Goal: Task Accomplishment & Management: Manage account settings

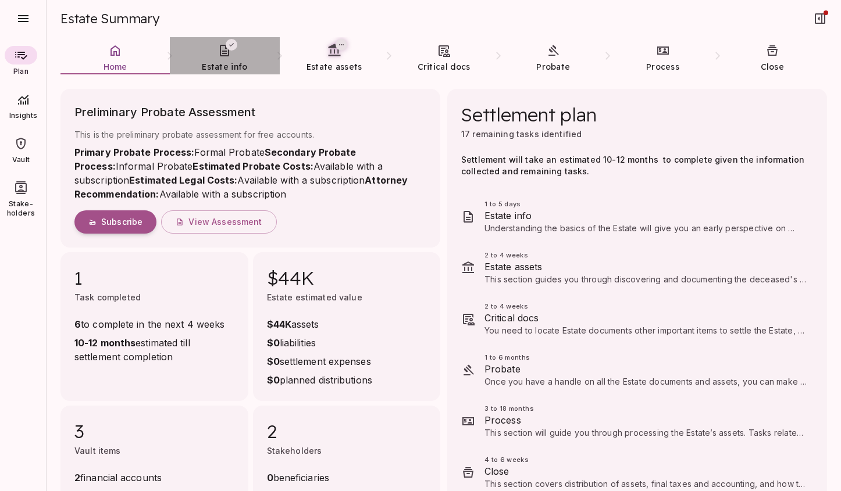
click at [225, 60] on link "Estate info" at bounding box center [224, 58] width 109 height 42
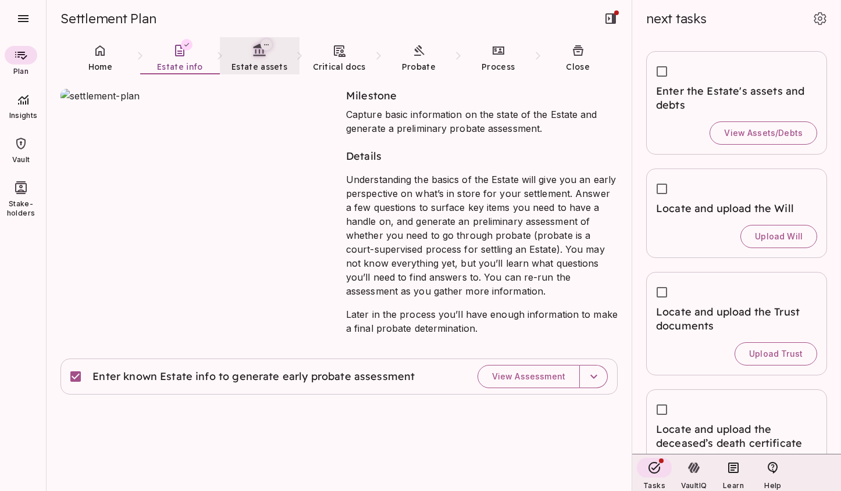
click at [249, 65] on span "Estate assets" at bounding box center [259, 67] width 56 height 10
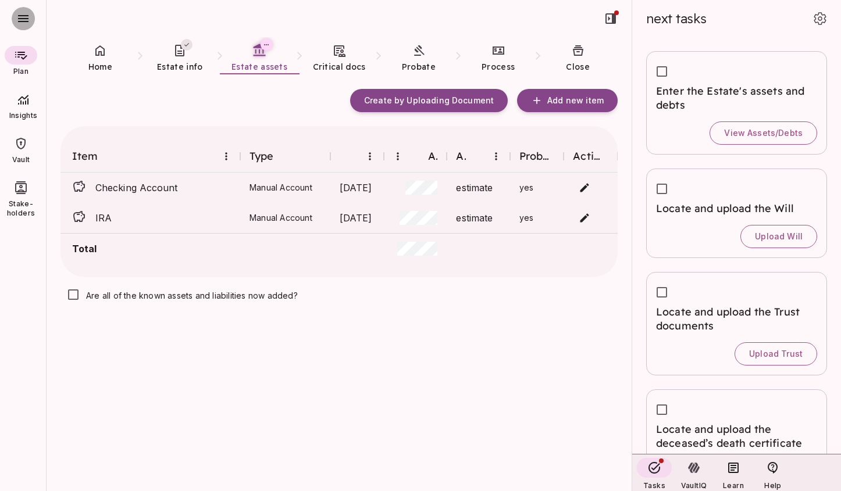
click at [25, 17] on icon "button" at bounding box center [23, 19] width 14 height 14
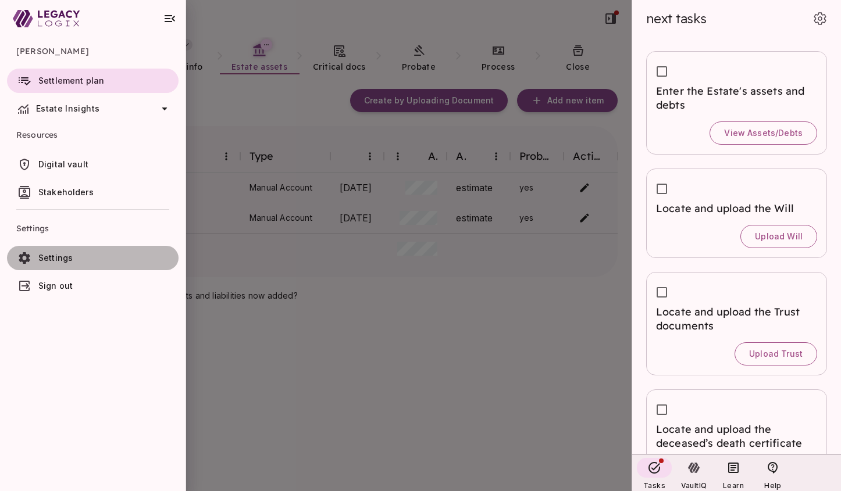
click at [67, 258] on span "Settings" at bounding box center [55, 258] width 34 height 10
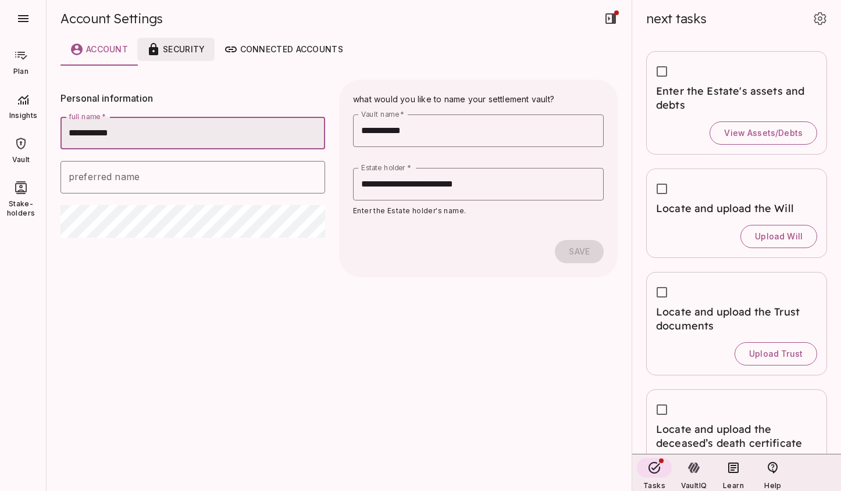
click at [184, 49] on div "Security" at bounding box center [176, 49] width 58 height 14
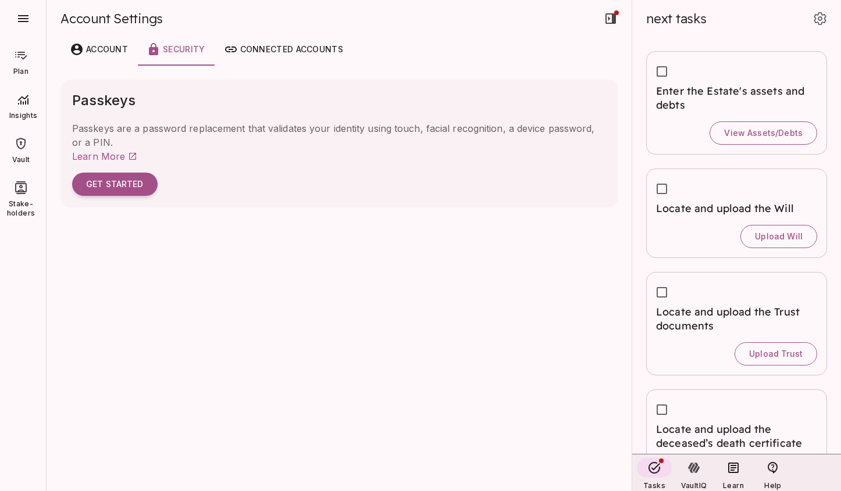
click at [21, 62] on div at bounding box center [21, 55] width 33 height 19
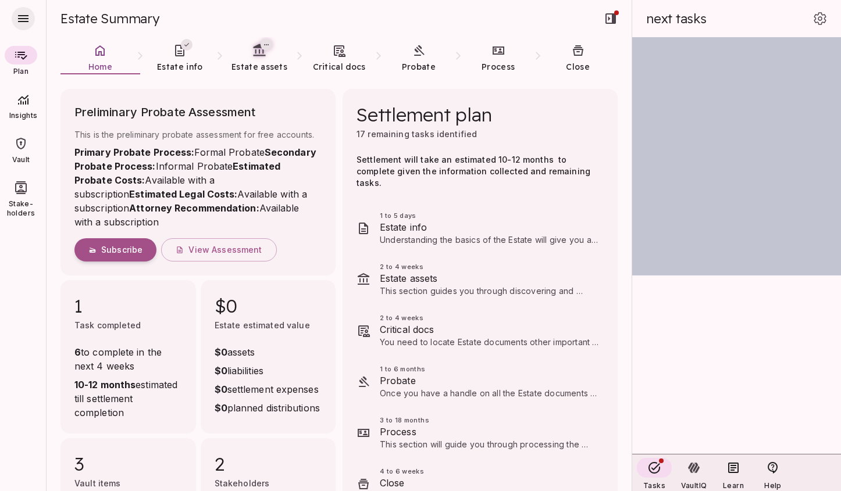
click at [25, 18] on icon "button" at bounding box center [23, 18] width 10 height 7
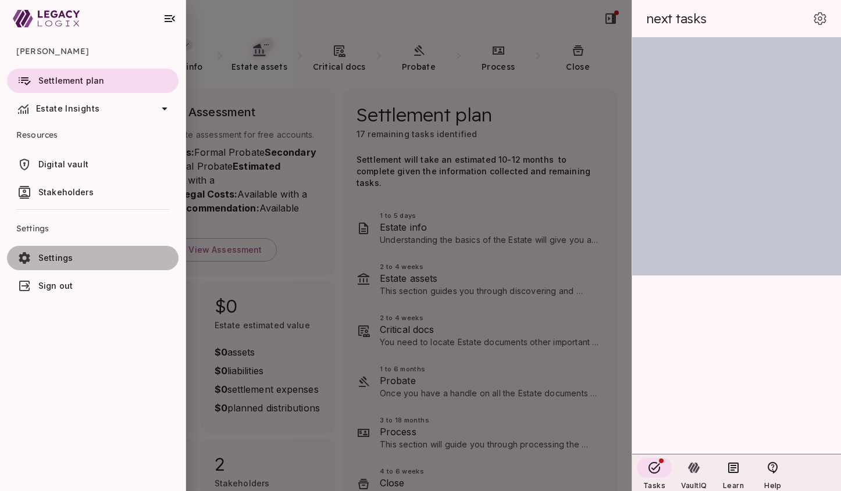
click at [64, 260] on span "Settings" at bounding box center [55, 258] width 34 height 10
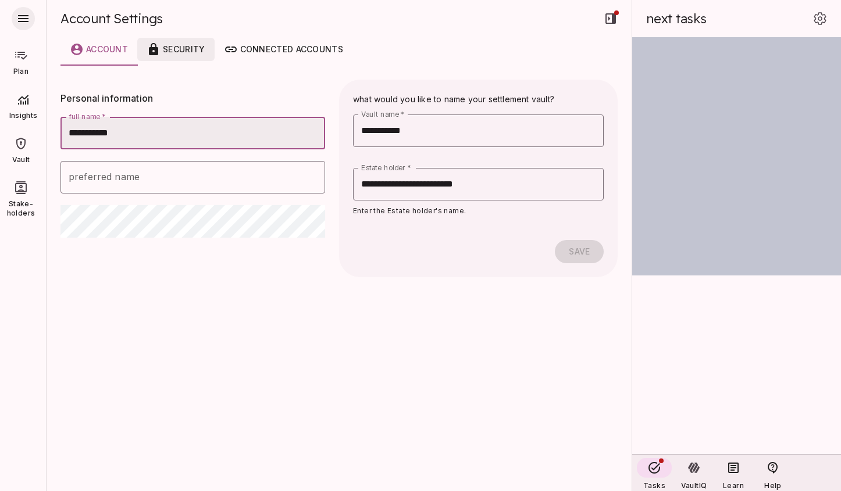
click at [182, 52] on div "Security" at bounding box center [176, 49] width 58 height 14
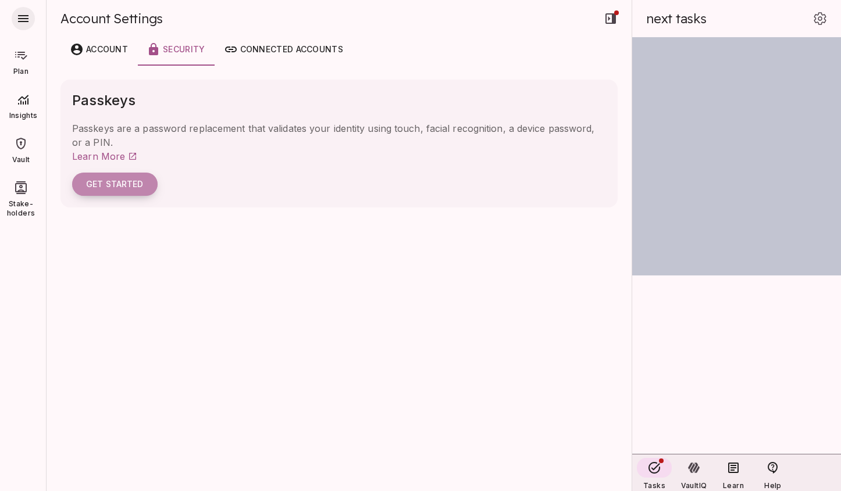
click at [130, 175] on button "Get Started" at bounding box center [114, 184] width 85 height 23
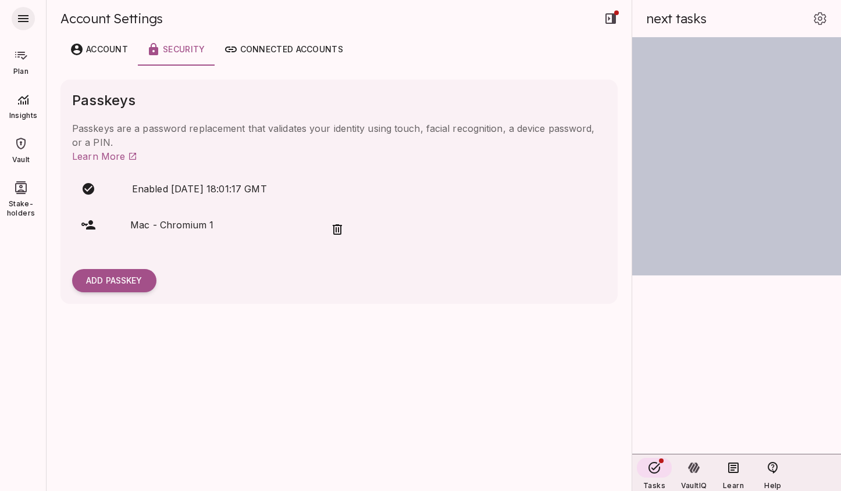
click at [22, 56] on icon at bounding box center [21, 55] width 14 height 14
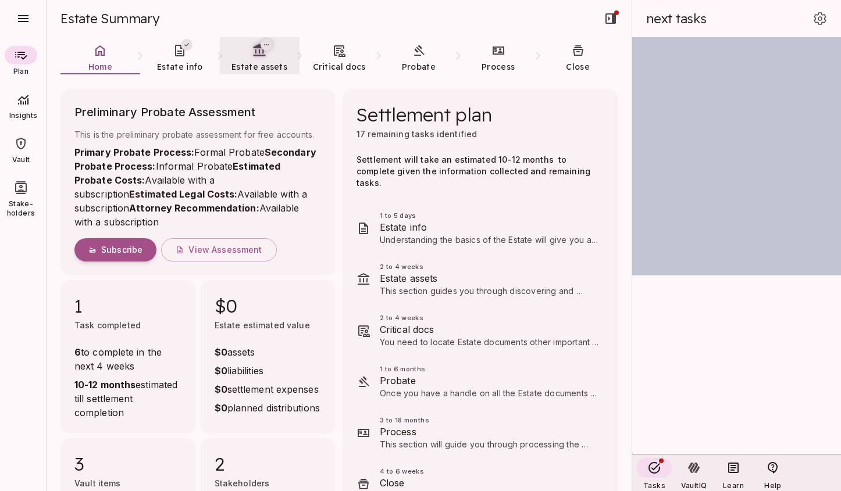
click at [259, 61] on span "Estate assets" at bounding box center [259, 67] width 56 height 12
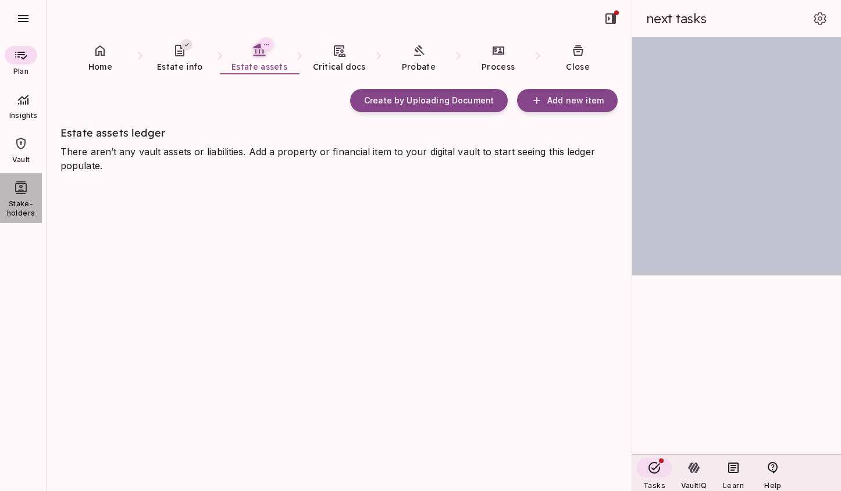
click at [24, 190] on icon at bounding box center [21, 188] width 14 height 14
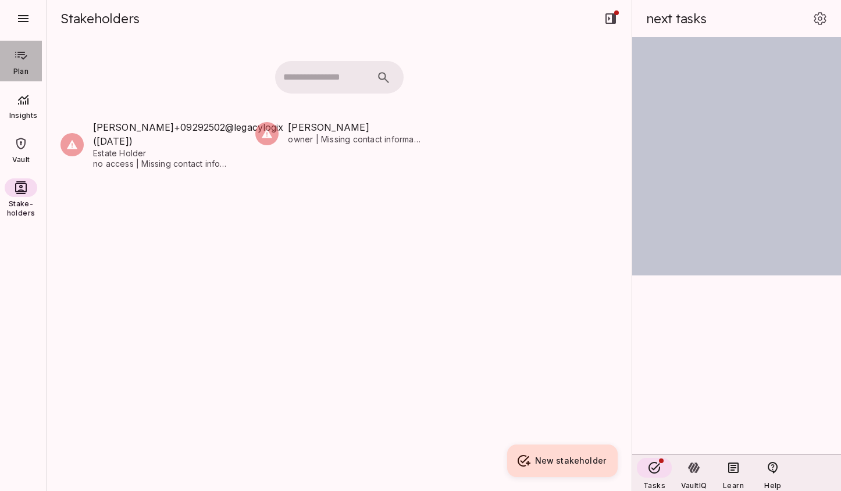
click at [26, 59] on icon at bounding box center [21, 55] width 14 height 14
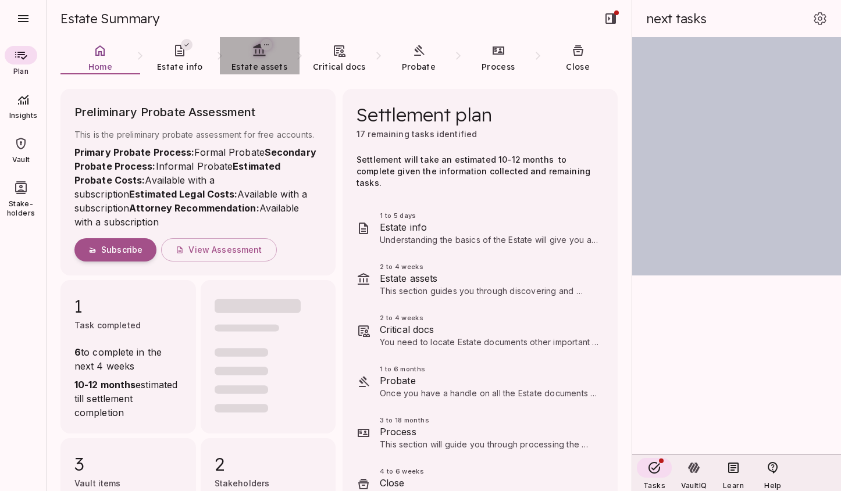
click at [254, 57] on icon at bounding box center [259, 50] width 15 height 15
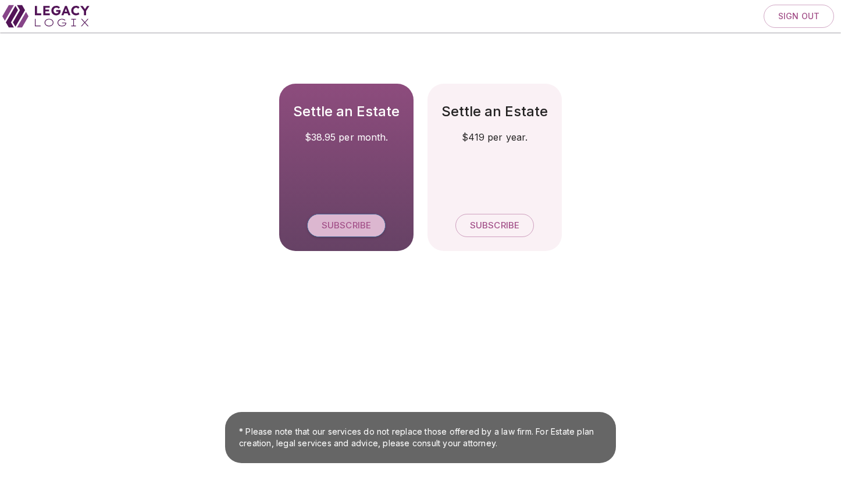
click at [345, 229] on span "Subscribe" at bounding box center [346, 225] width 49 height 11
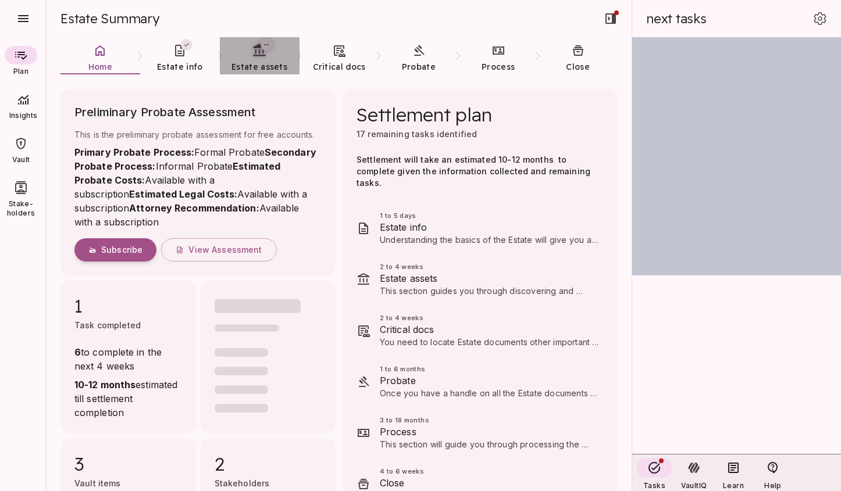
click at [256, 58] on link "Estate assets" at bounding box center [260, 58] width 80 height 42
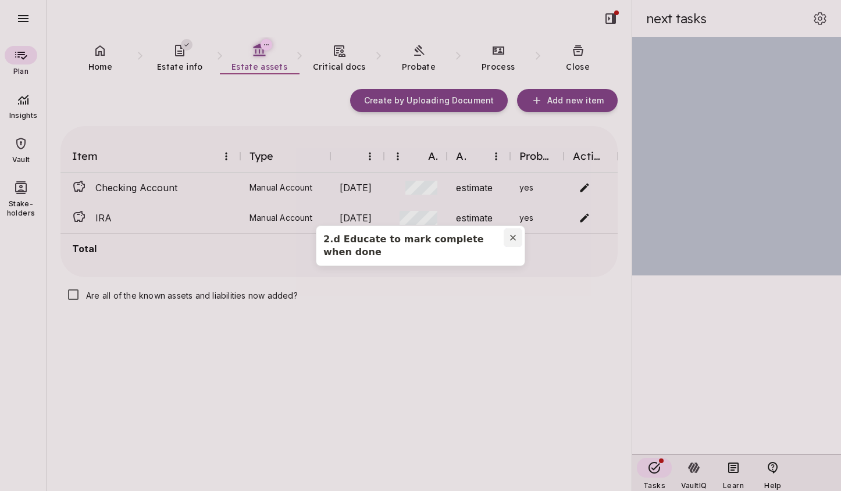
click at [511, 236] on icon "Close modal" at bounding box center [512, 237] width 9 height 9
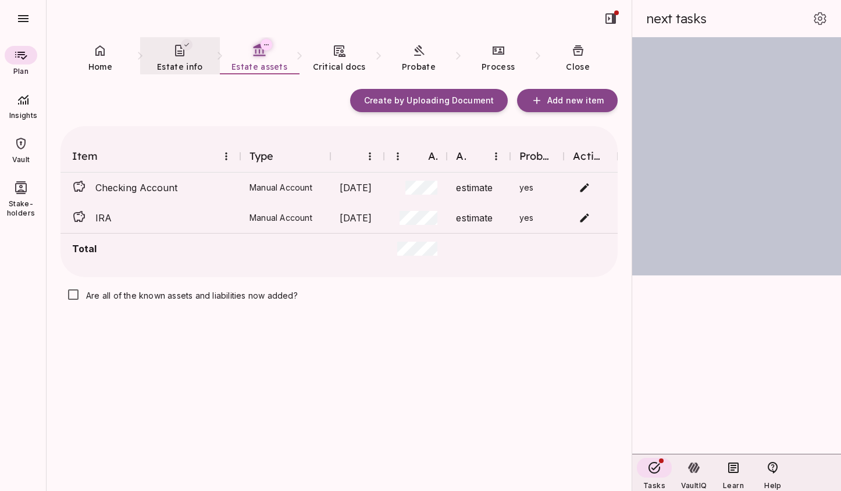
click at [179, 63] on span "Estate info" at bounding box center [179, 67] width 45 height 10
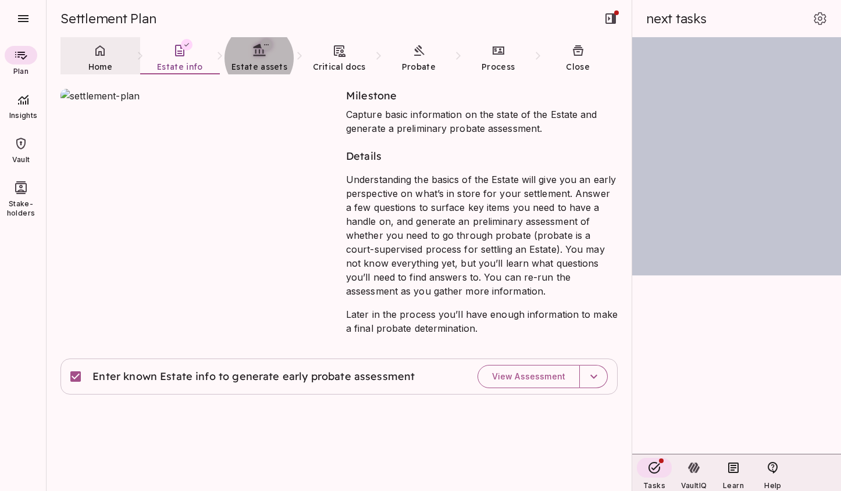
click at [99, 58] on link "Home" at bounding box center [100, 58] width 80 height 42
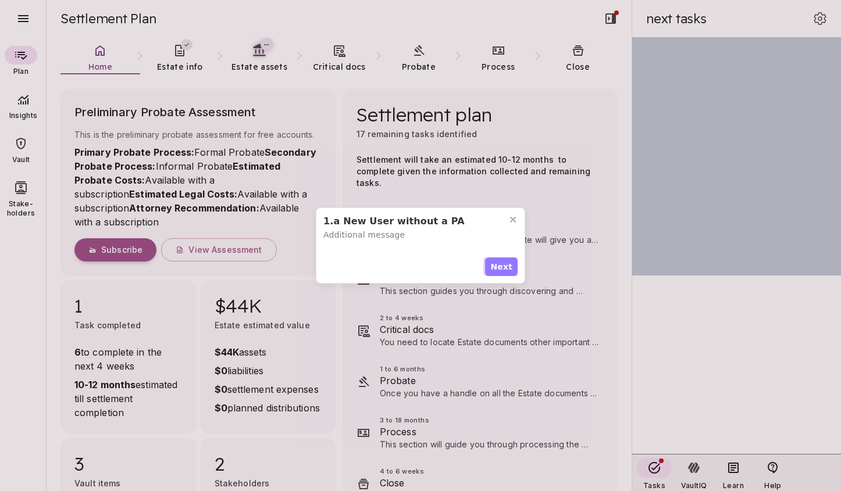
click at [505, 261] on span "Next" at bounding box center [501, 267] width 22 height 12
click at [505, 260] on span "Next" at bounding box center [501, 264] width 22 height 12
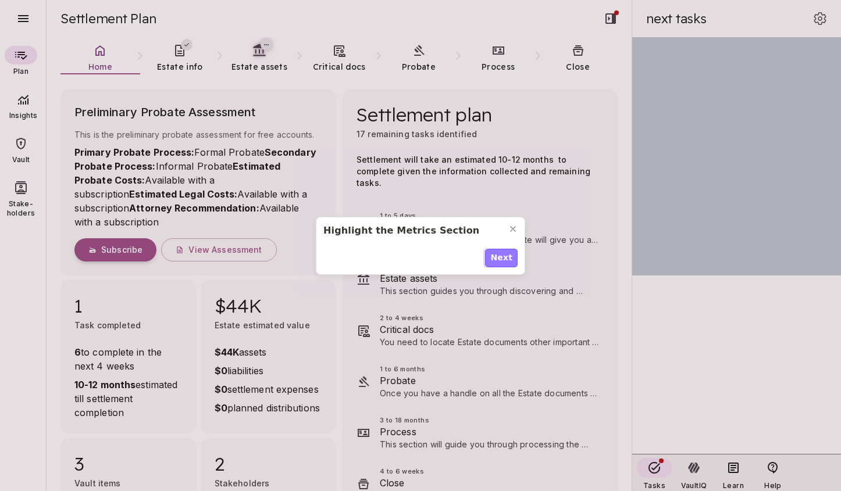
click at [505, 260] on span "Next" at bounding box center [501, 258] width 22 height 12
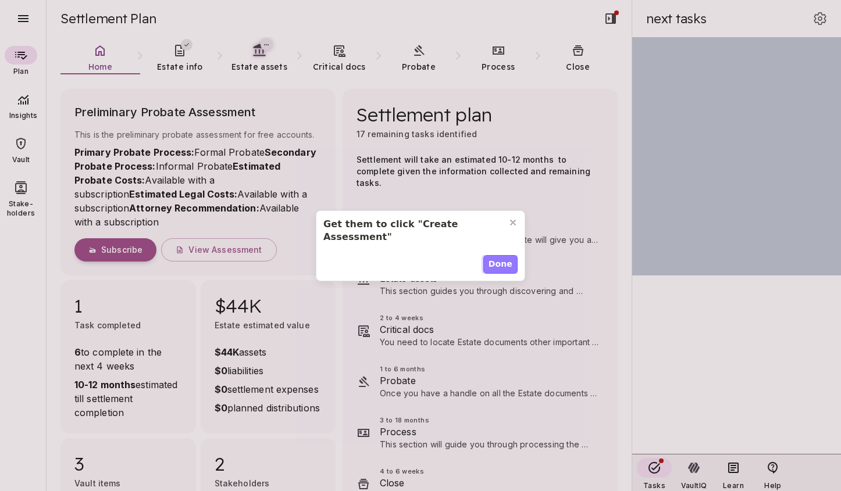
click at [505, 260] on span "Done" at bounding box center [500, 264] width 24 height 12
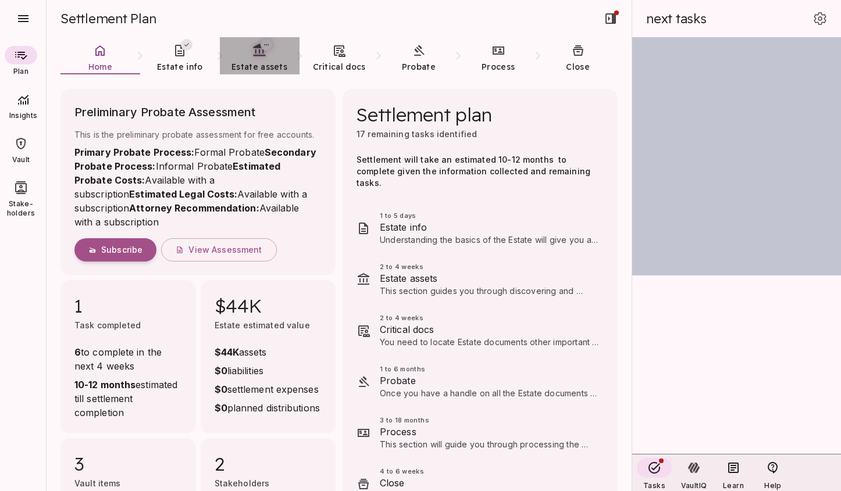
click at [259, 60] on link "Estate assets" at bounding box center [260, 58] width 80 height 42
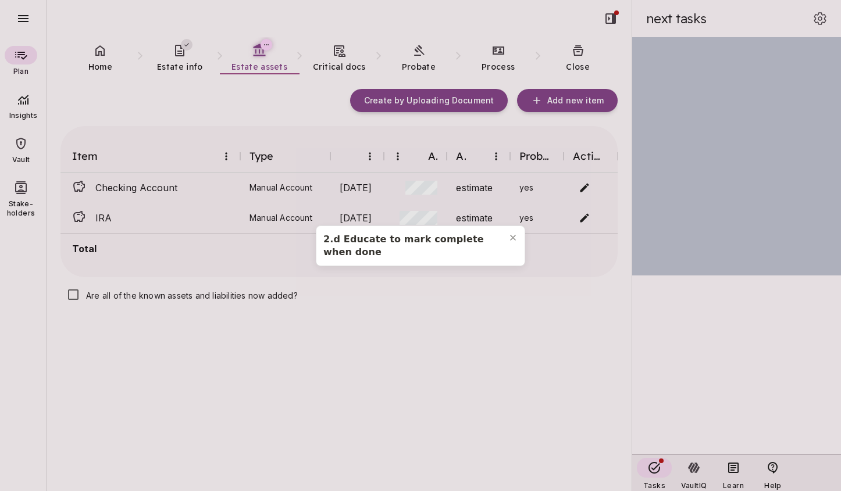
click at [173, 62] on div "2.d Educate to mark complete when done" at bounding box center [420, 245] width 841 height 491
click at [513, 235] on icon "Close modal" at bounding box center [512, 237] width 9 height 9
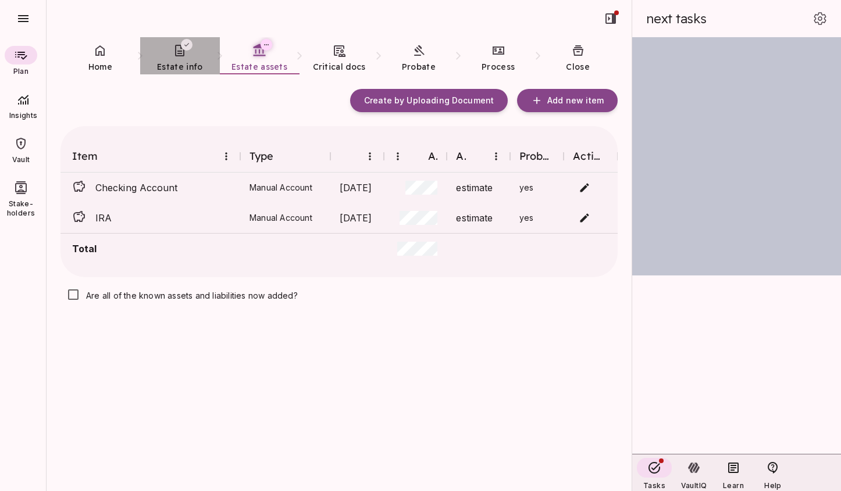
click at [175, 53] on icon at bounding box center [179, 51] width 9 height 12
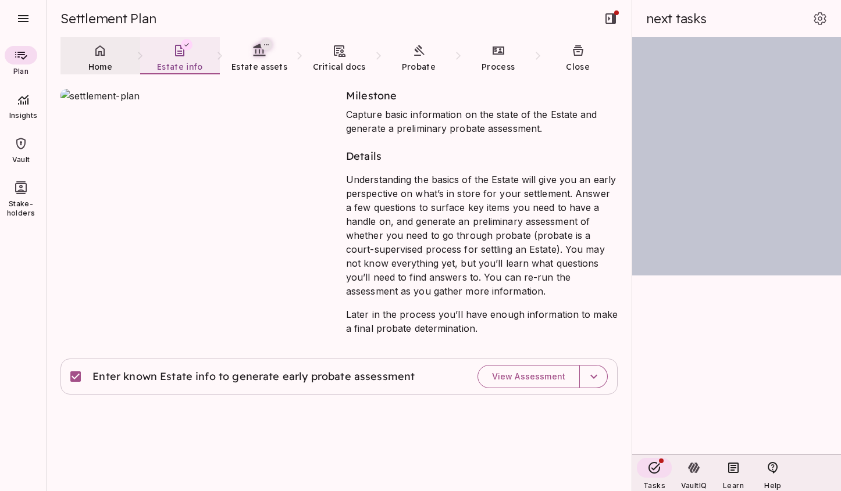
click at [94, 65] on span "Home" at bounding box center [100, 67] width 24 height 10
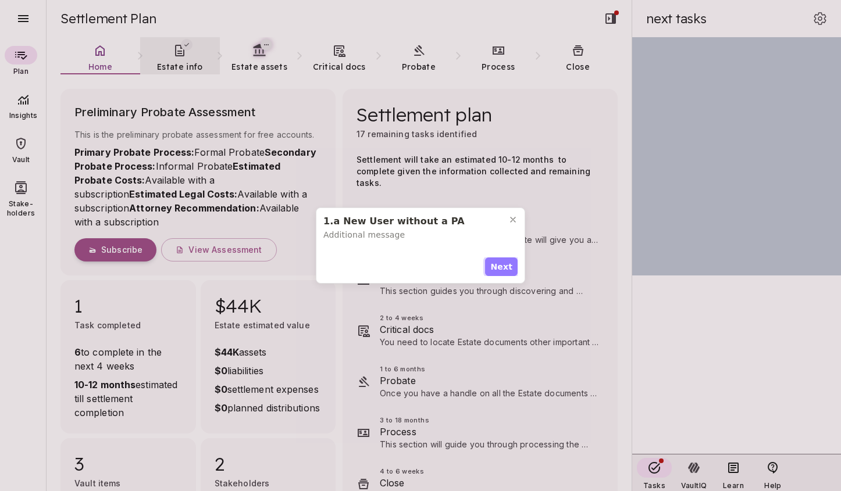
click at [506, 270] on span "Next" at bounding box center [501, 267] width 22 height 12
click at [504, 258] on span "Next" at bounding box center [501, 264] width 22 height 12
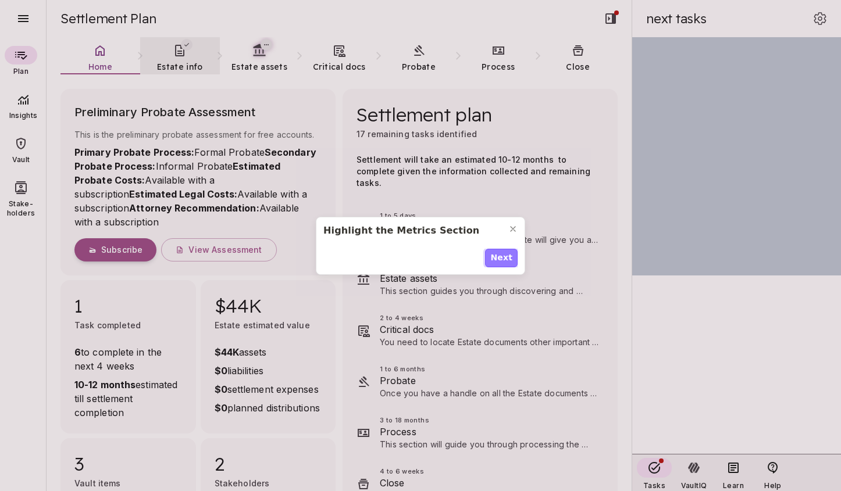
click at [504, 254] on span "Next" at bounding box center [501, 258] width 22 height 12
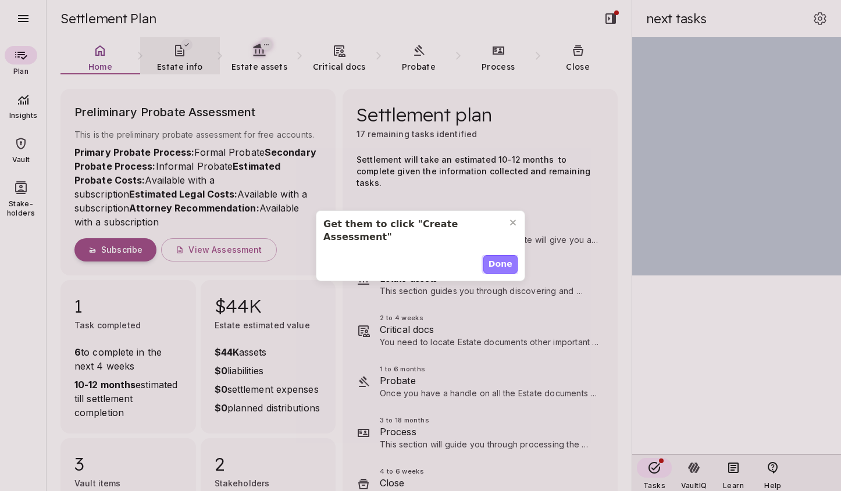
click at [504, 258] on span "Done" at bounding box center [500, 264] width 24 height 12
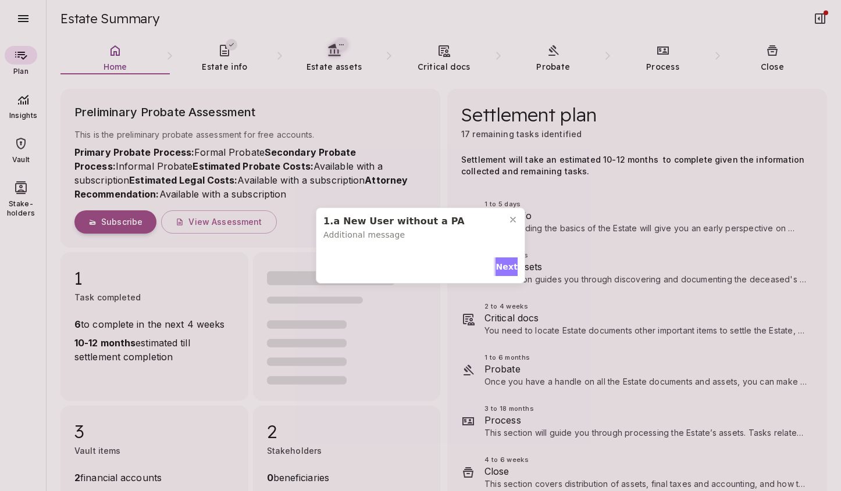
click at [505, 263] on span "Next" at bounding box center [506, 267] width 22 height 12
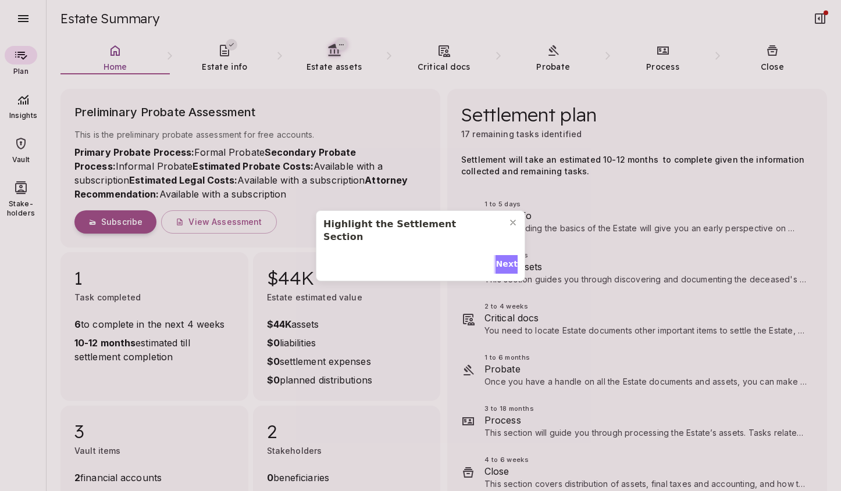
click at [495, 255] on button "Next" at bounding box center [506, 264] width 22 height 19
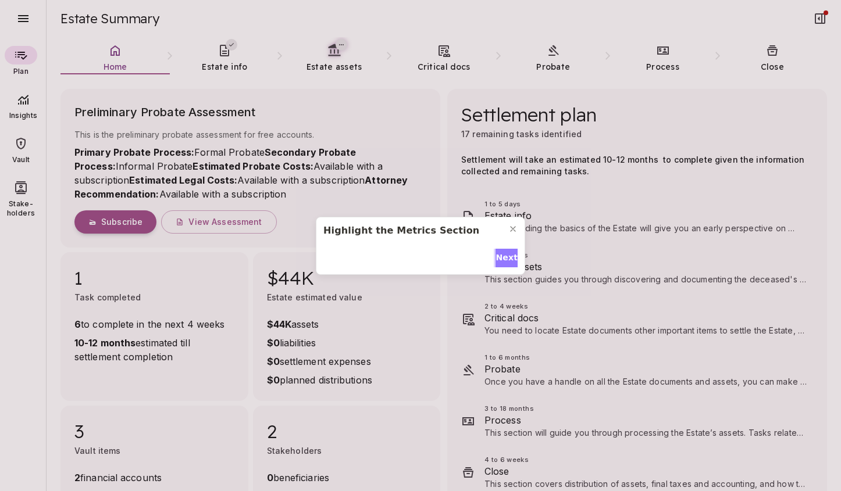
click at [502, 253] on span "Next" at bounding box center [506, 258] width 22 height 12
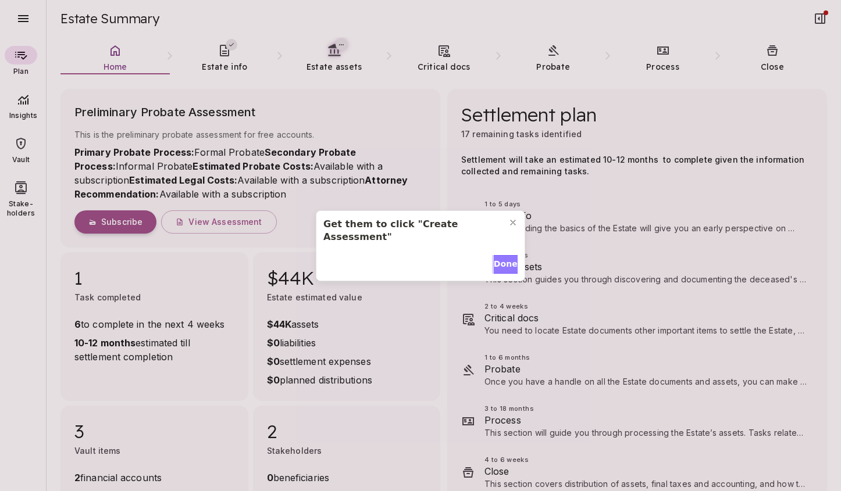
click at [502, 258] on span "Done" at bounding box center [506, 264] width 24 height 12
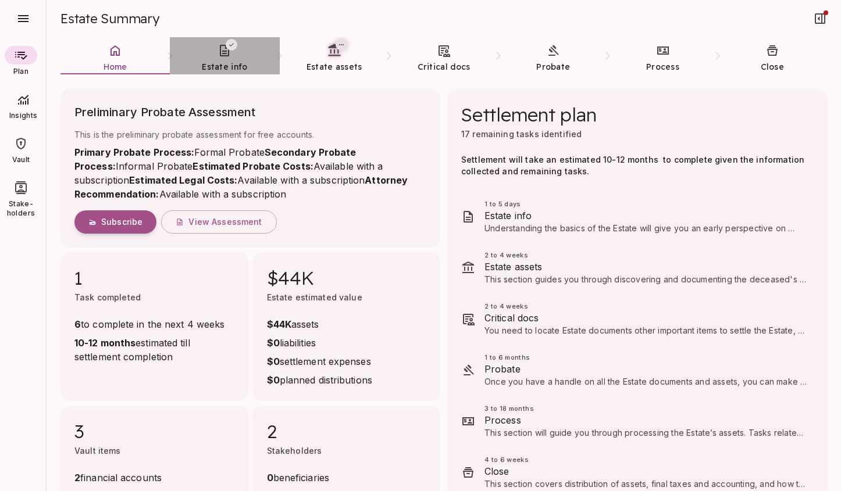
click at [230, 62] on span "Estate info" at bounding box center [224, 67] width 45 height 10
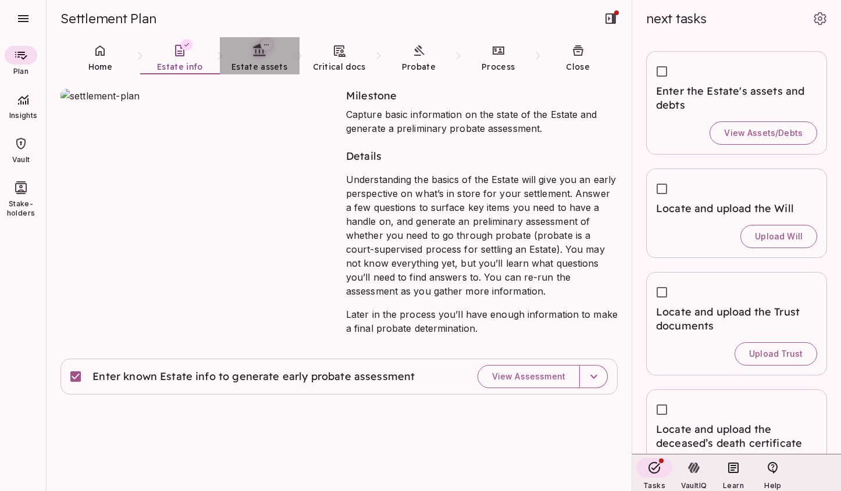
click at [255, 61] on span "Estate assets" at bounding box center [259, 67] width 56 height 12
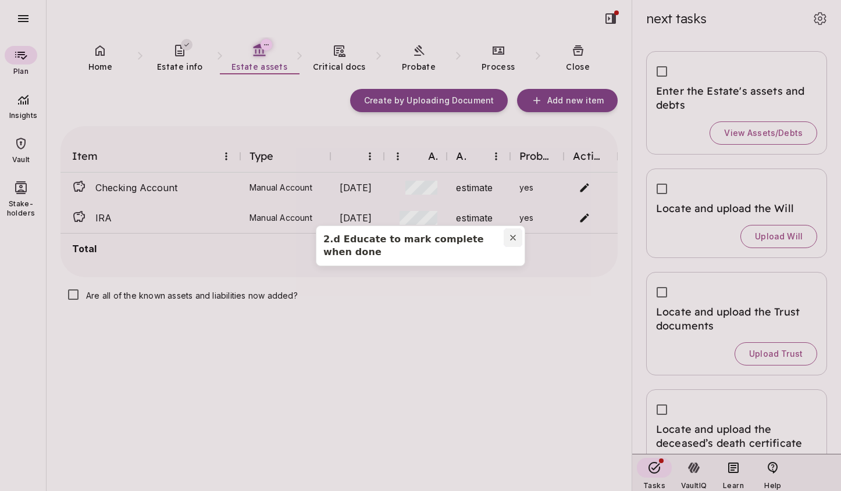
click at [515, 240] on icon "Close modal" at bounding box center [513, 237] width 5 height 5
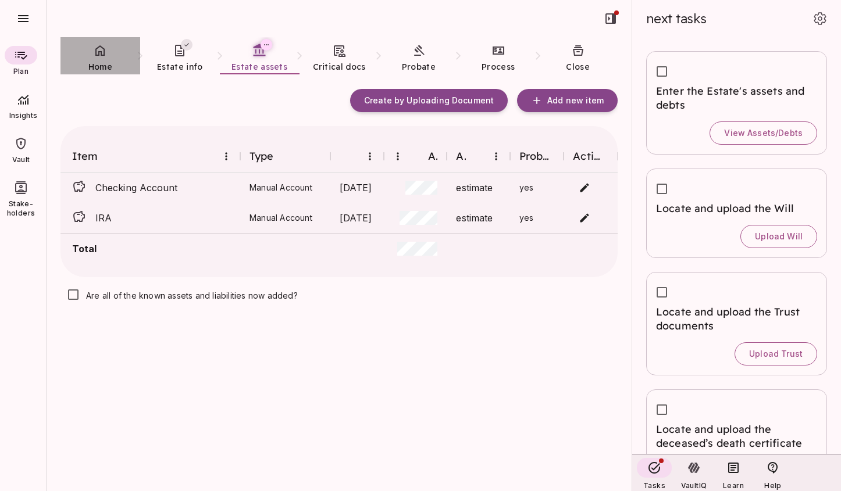
click at [95, 59] on link "Home" at bounding box center [100, 58] width 80 height 42
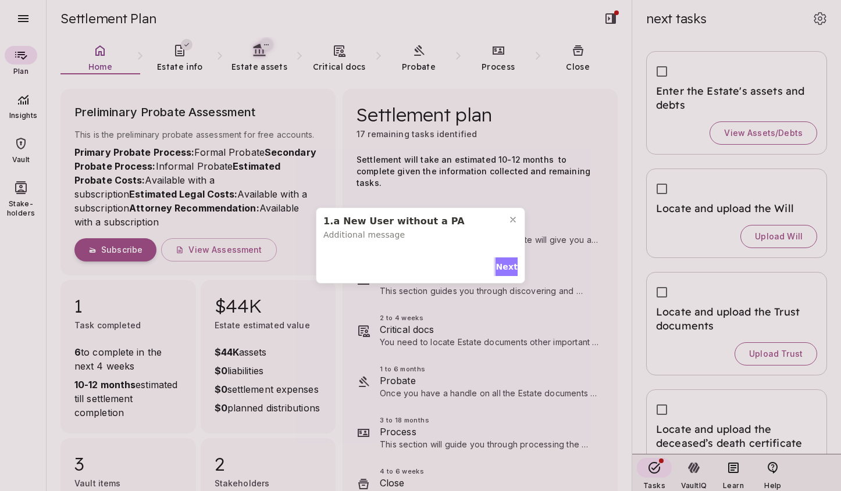
click at [506, 267] on span "Next" at bounding box center [506, 267] width 22 height 12
click at [500, 258] on span "Next" at bounding box center [506, 264] width 22 height 12
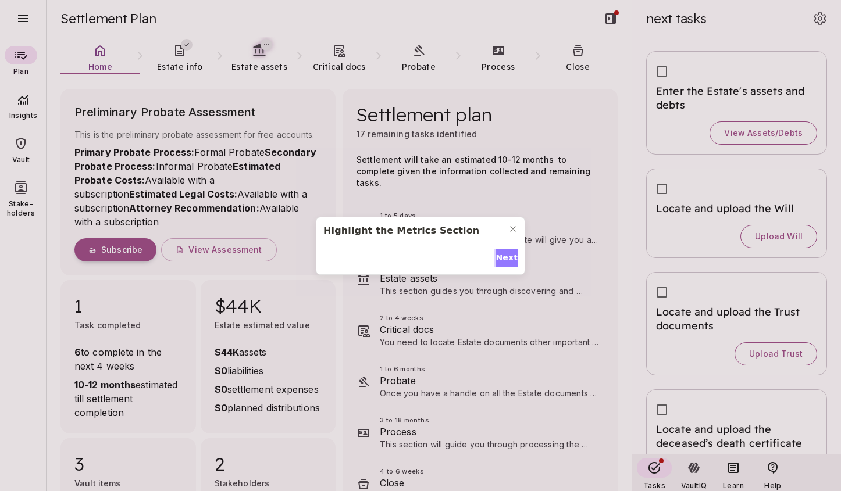
click at [500, 258] on span "Next" at bounding box center [506, 258] width 22 height 12
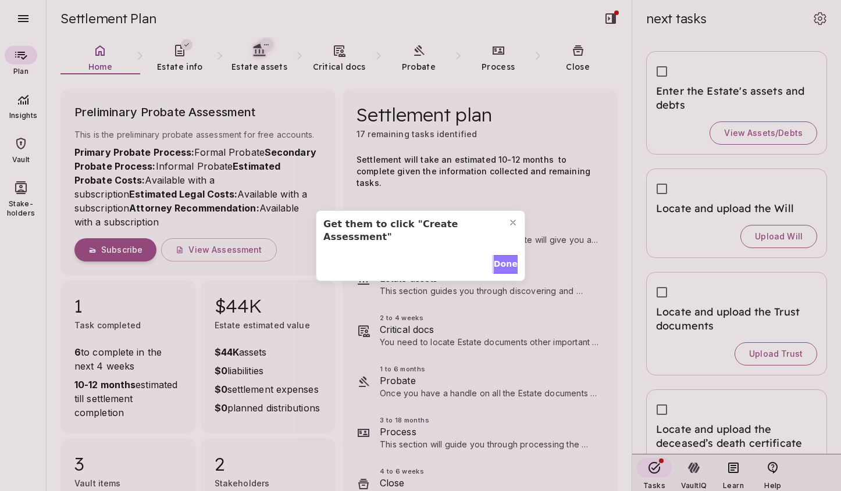
click at [500, 258] on span "Done" at bounding box center [506, 264] width 24 height 12
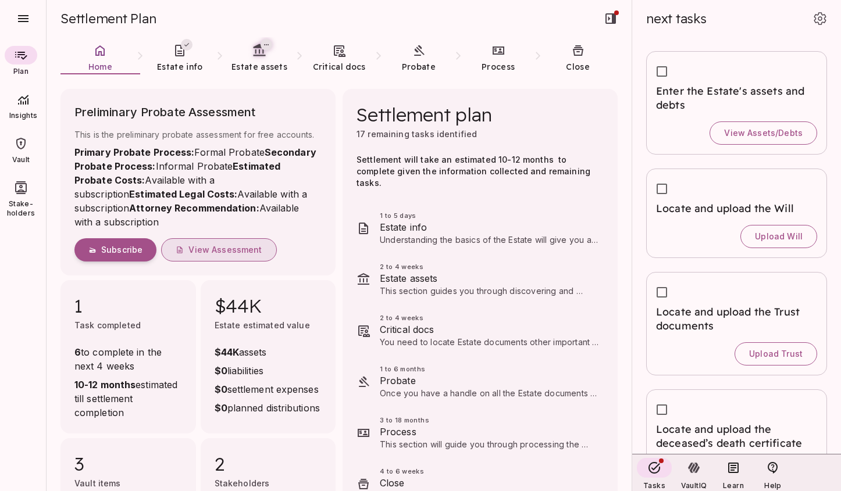
click at [227, 248] on span "View Assessment" at bounding box center [224, 250] width 73 height 10
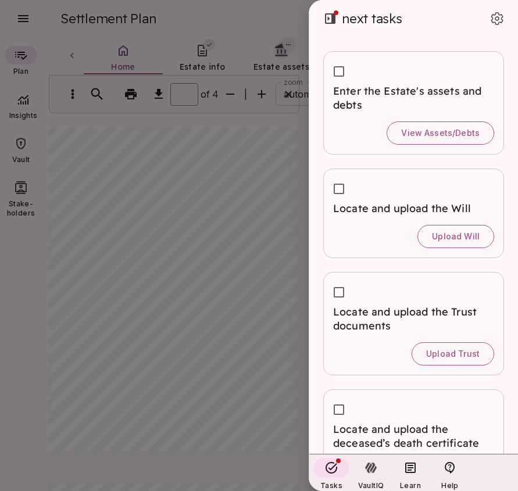
type input "*"
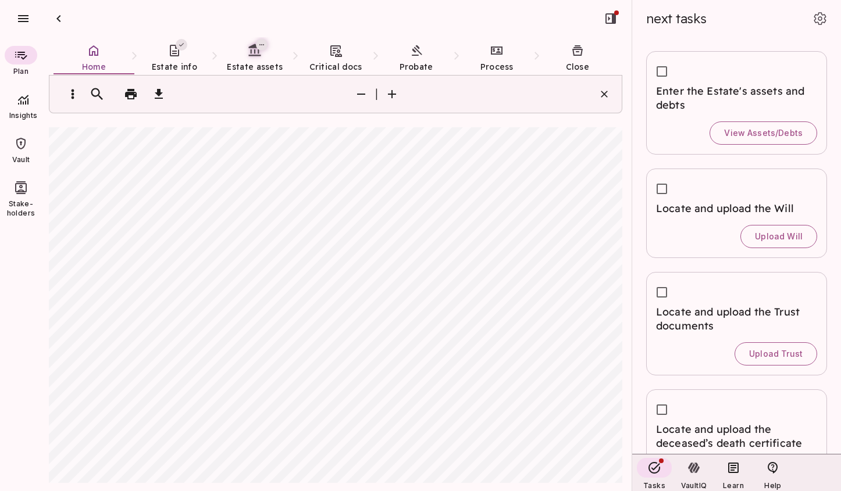
click at [177, 13] on div at bounding box center [335, 18] width 564 height 37
click at [16, 291] on div "Plan Insights Vault Stake-holders" at bounding box center [23, 264] width 47 height 454
click at [123, 19] on div at bounding box center [335, 18] width 564 height 37
click at [59, 18] on icon "button" at bounding box center [59, 19] width 14 height 14
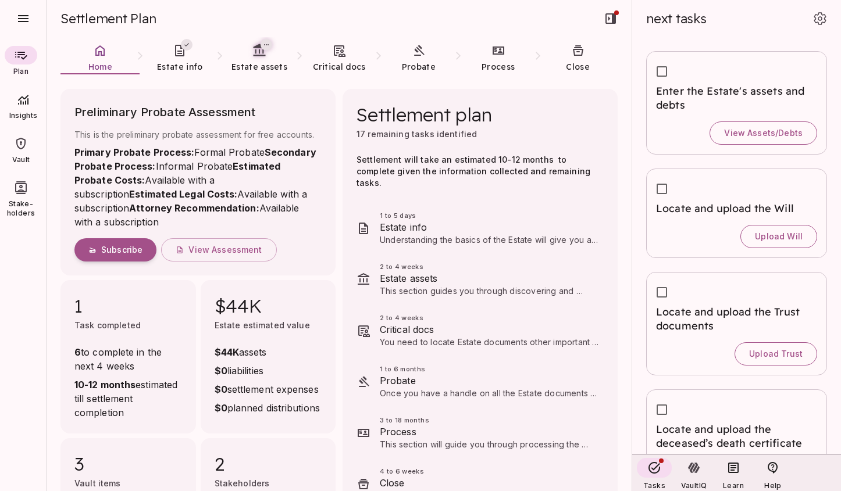
click at [34, 413] on div "Plan Insights Vault Stake-holders" at bounding box center [23, 264] width 47 height 454
click at [31, 440] on div "Plan Insights Vault Stake-holders" at bounding box center [23, 264] width 47 height 454
click at [179, 65] on span "Estate info" at bounding box center [179, 67] width 45 height 10
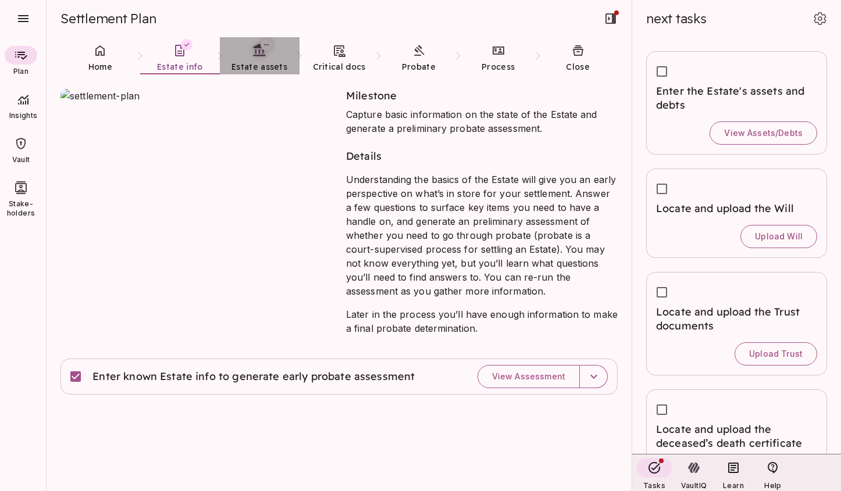
click at [249, 65] on span "Estate assets" at bounding box center [259, 67] width 56 height 10
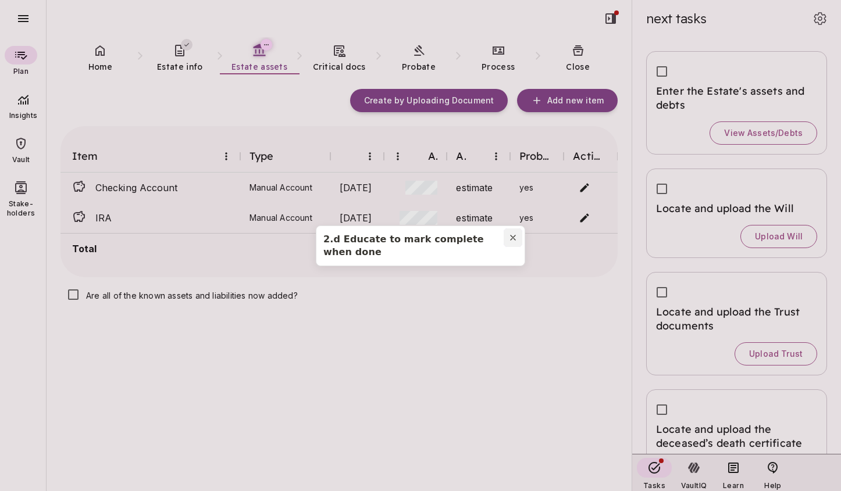
click at [512, 237] on icon "Close modal" at bounding box center [513, 237] width 5 height 5
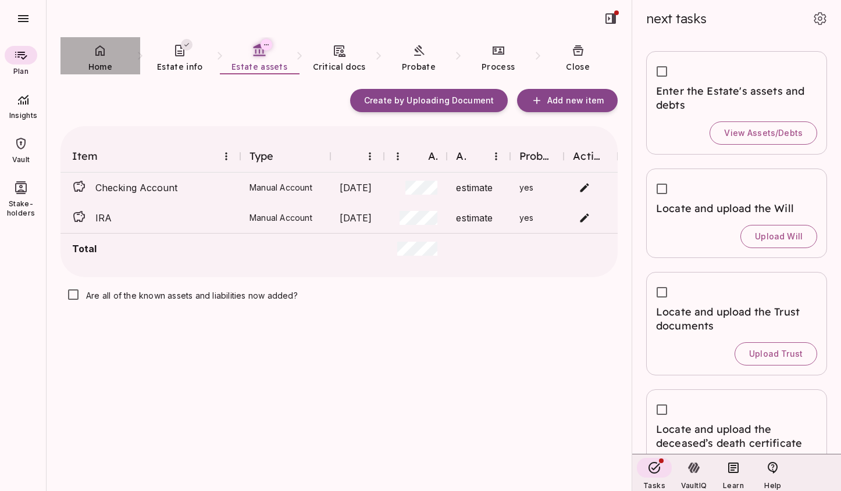
click at [105, 63] on span "Home" at bounding box center [100, 67] width 24 height 10
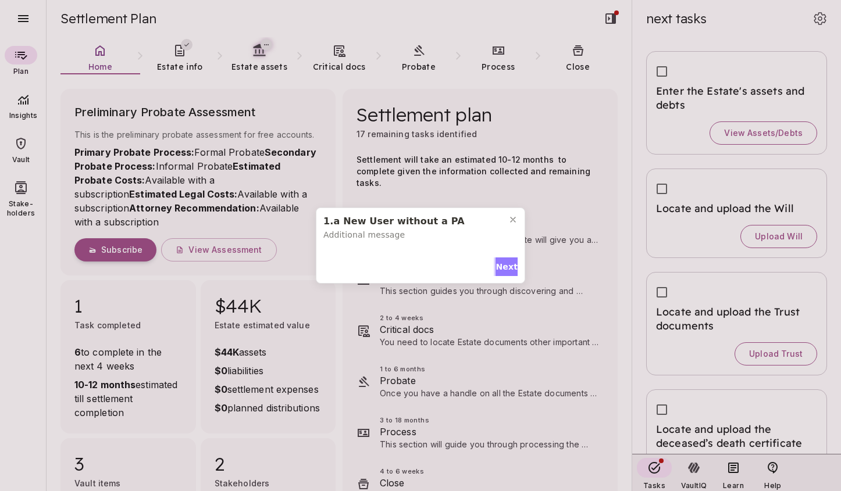
click at [503, 269] on span "Next" at bounding box center [506, 267] width 22 height 12
click at [501, 258] on span "Next" at bounding box center [506, 264] width 22 height 12
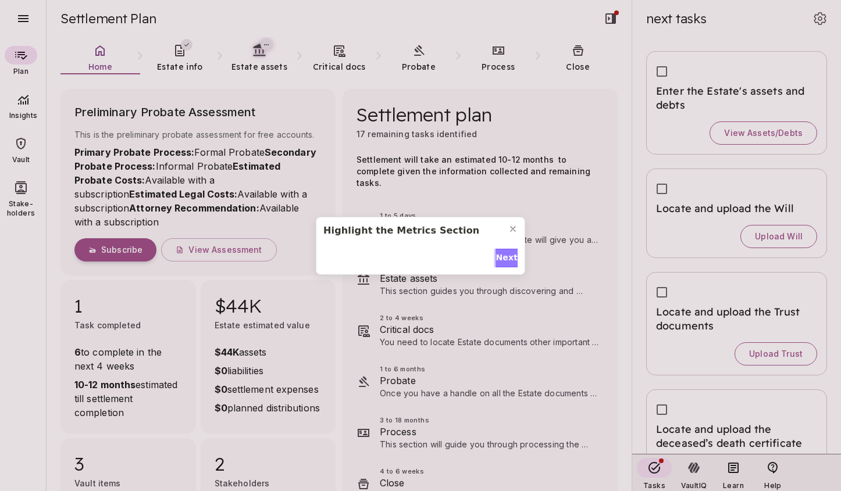
click at [501, 255] on span "Next" at bounding box center [506, 258] width 22 height 12
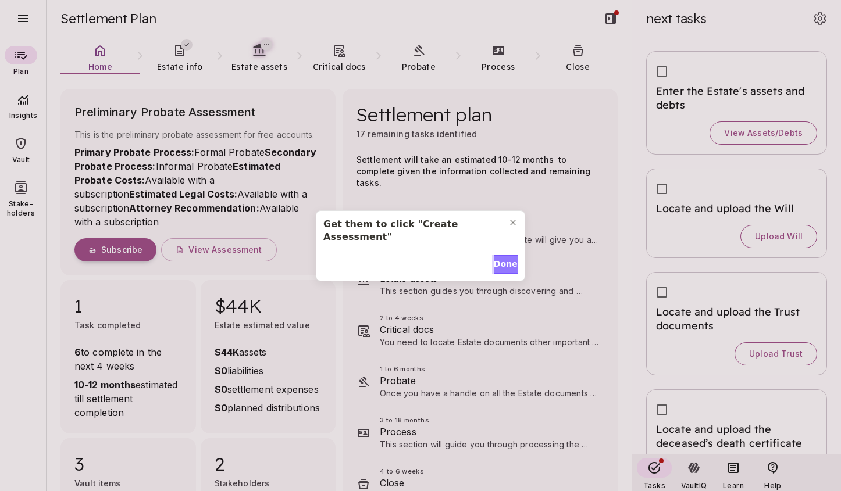
click at [501, 258] on span "Done" at bounding box center [506, 264] width 24 height 12
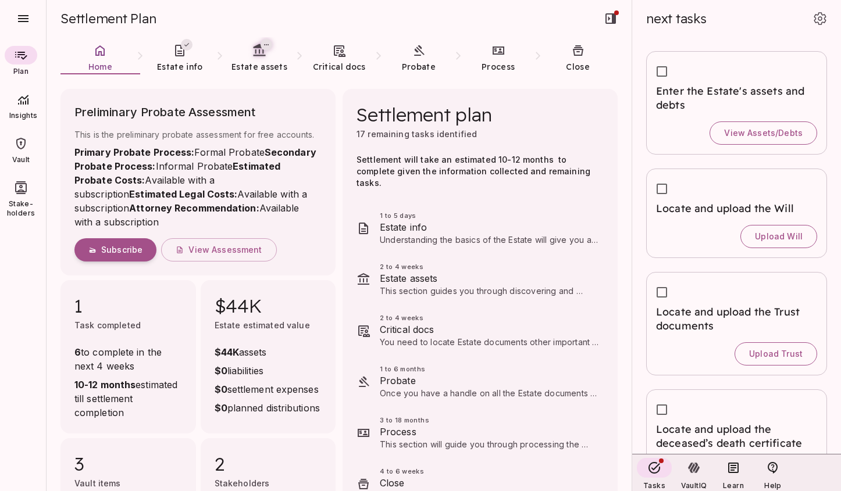
click at [24, 417] on div "Plan Insights Vault Stake-holders" at bounding box center [23, 264] width 47 height 454
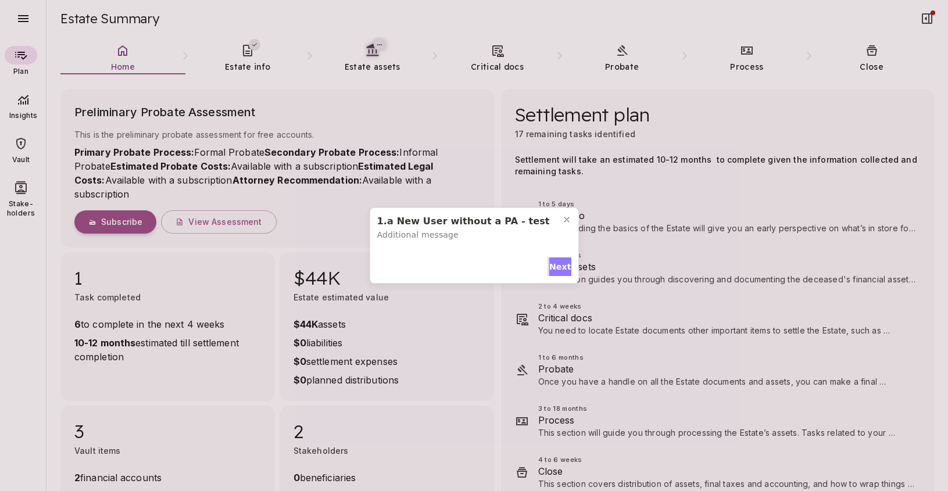
click at [552, 270] on span "Next" at bounding box center [560, 267] width 22 height 12
click at [561, 258] on span "Next" at bounding box center [560, 264] width 22 height 12
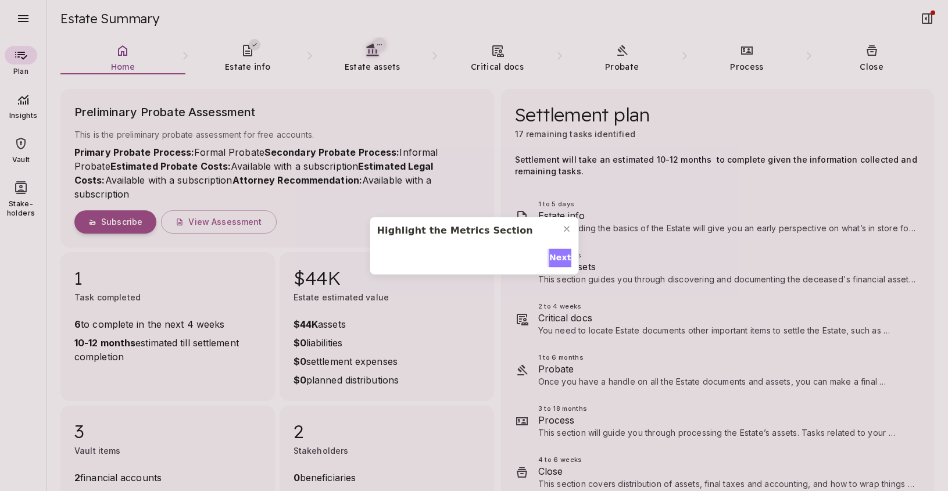
click at [561, 256] on span "Next" at bounding box center [560, 258] width 22 height 12
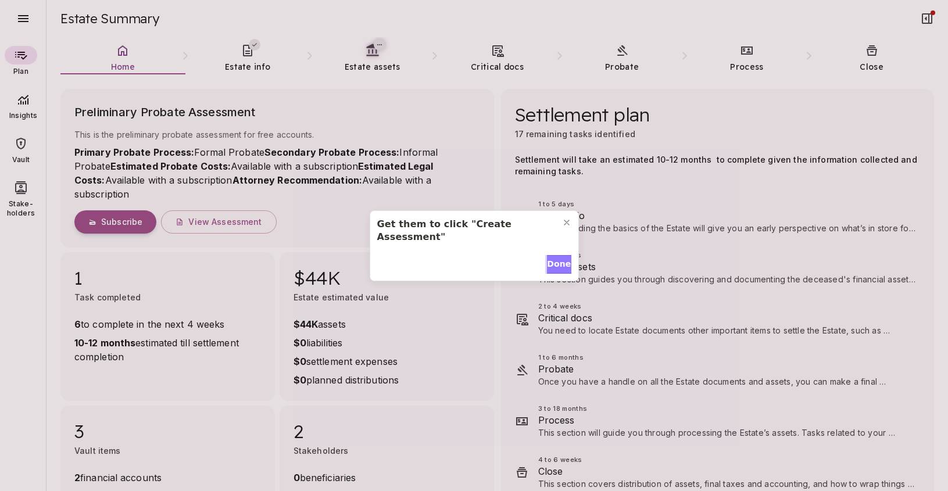
click at [561, 258] on span "Done" at bounding box center [559, 264] width 24 height 12
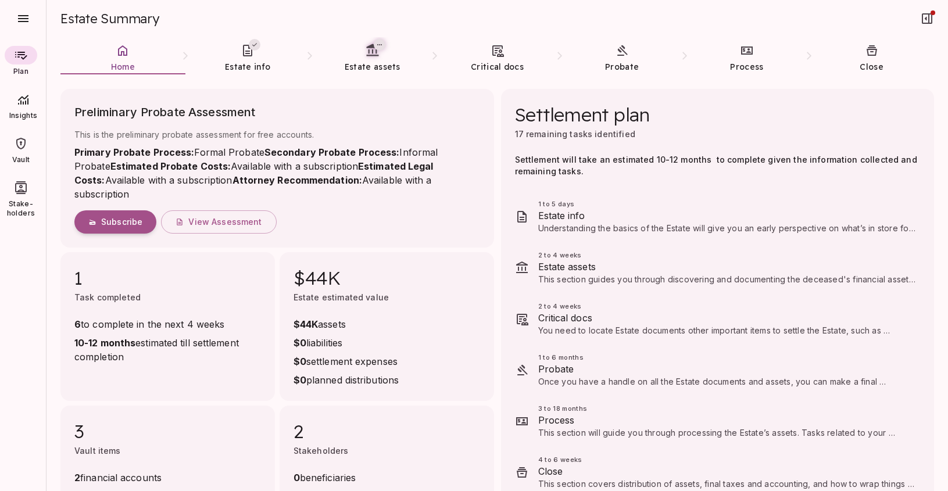
click at [11, 428] on div at bounding box center [6, 245] width 12 height 491
click at [254, 63] on span "Estate info" at bounding box center [247, 67] width 45 height 10
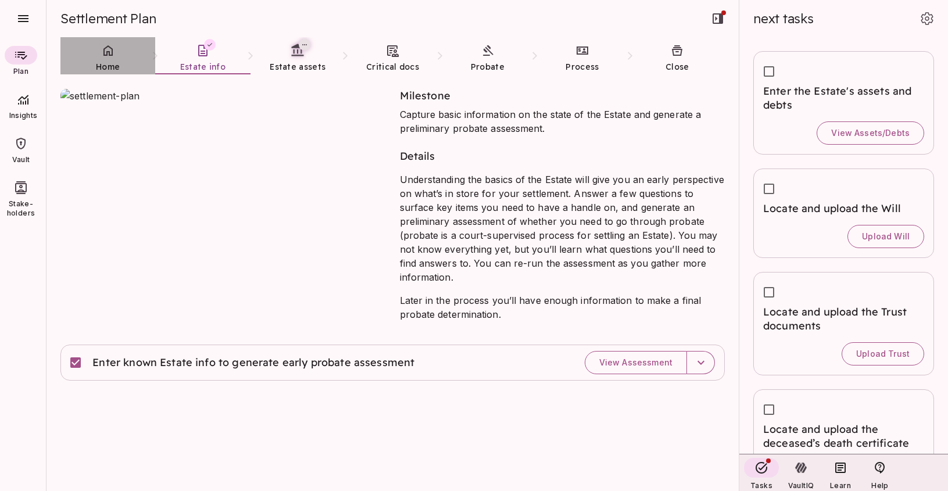
click at [106, 62] on span "Home" at bounding box center [108, 67] width 24 height 10
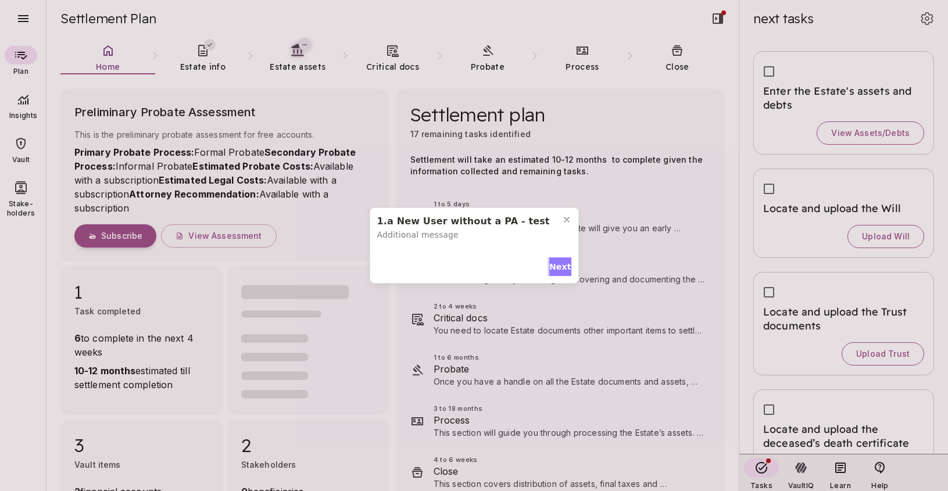
click at [558, 267] on span "Next" at bounding box center [560, 267] width 22 height 12
click at [560, 258] on span "Next" at bounding box center [560, 264] width 22 height 12
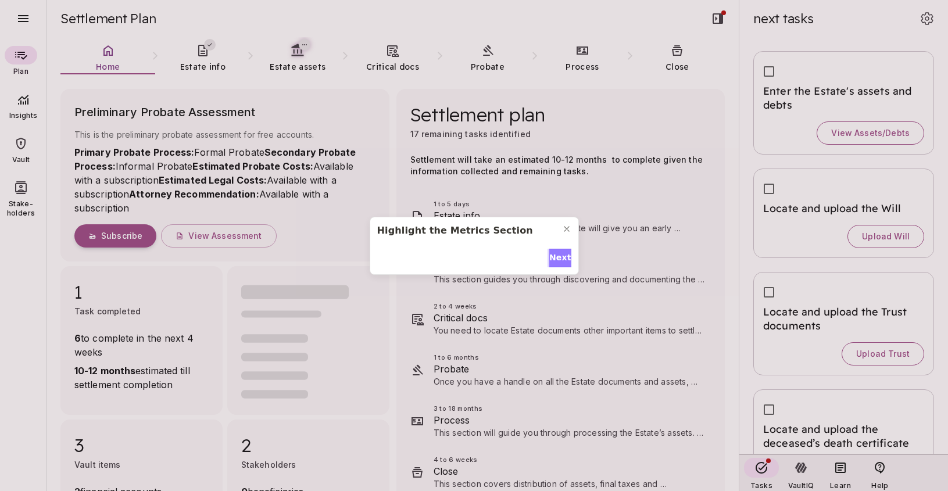
click at [560, 258] on span "Next" at bounding box center [560, 258] width 22 height 12
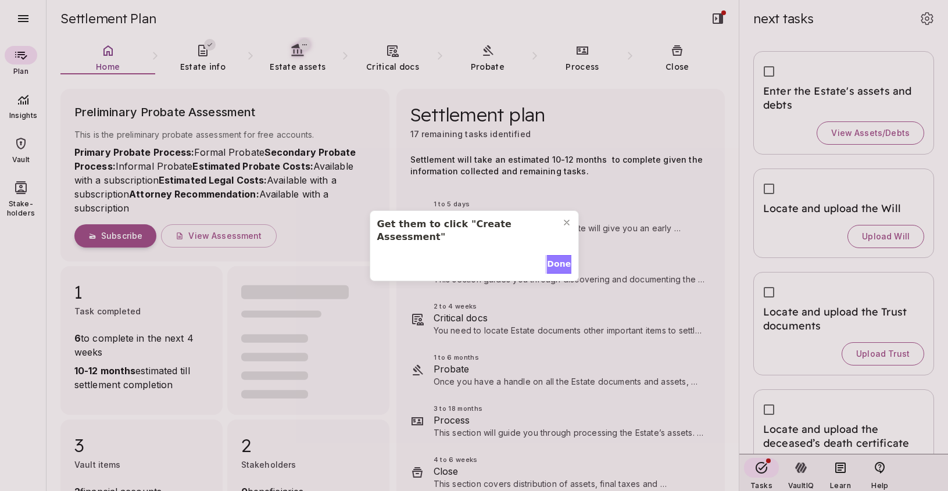
click at [560, 258] on span "Done" at bounding box center [559, 264] width 24 height 12
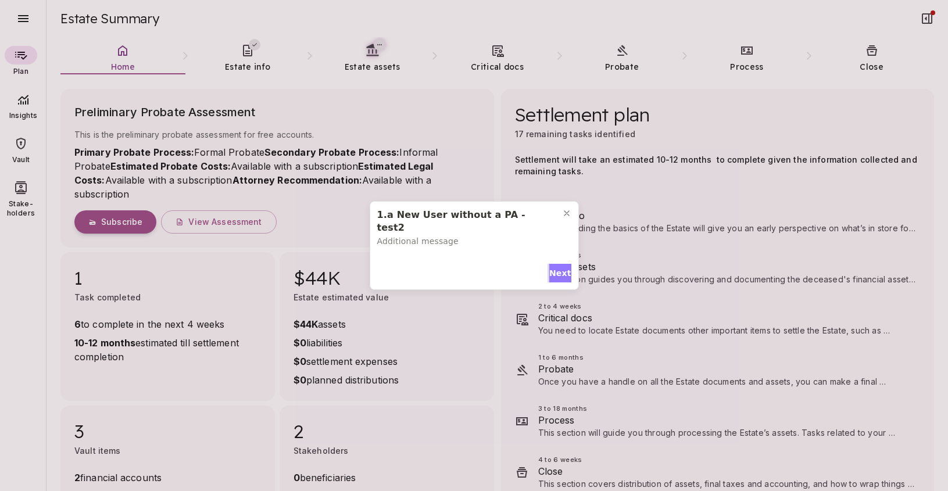
click at [552, 267] on span "Next" at bounding box center [560, 273] width 22 height 12
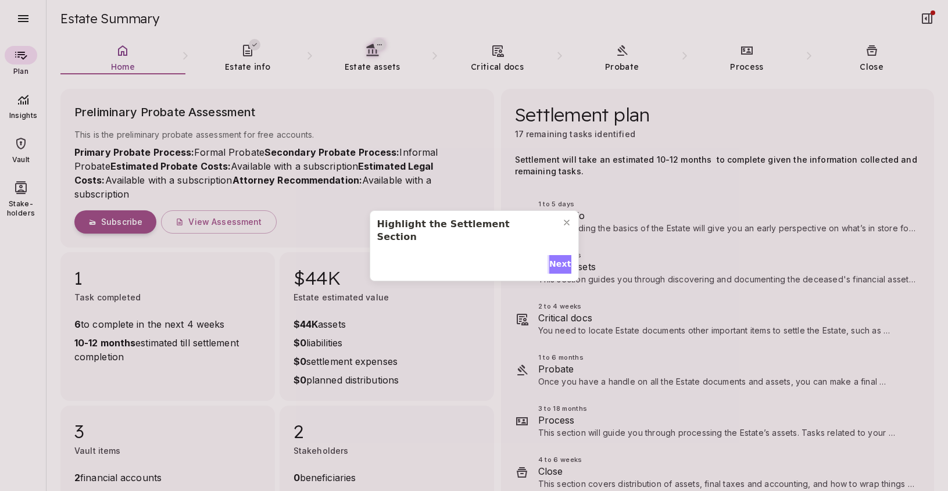
click at [555, 258] on span "Next" at bounding box center [560, 264] width 22 height 12
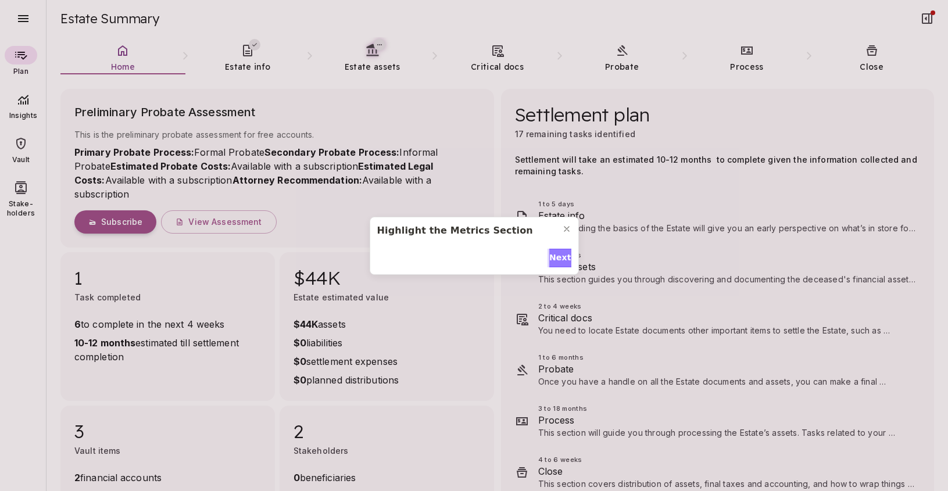
click at [555, 258] on span "Next" at bounding box center [560, 258] width 22 height 12
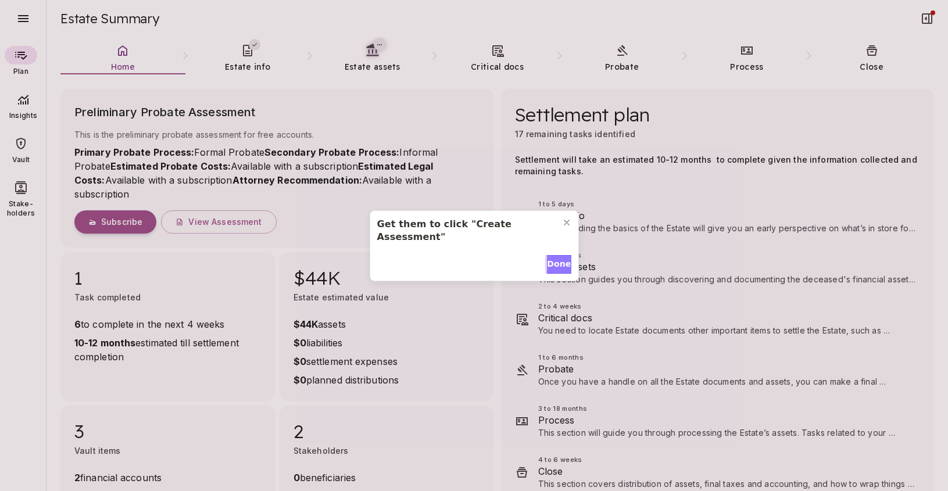
click at [555, 258] on span "Done" at bounding box center [559, 264] width 24 height 12
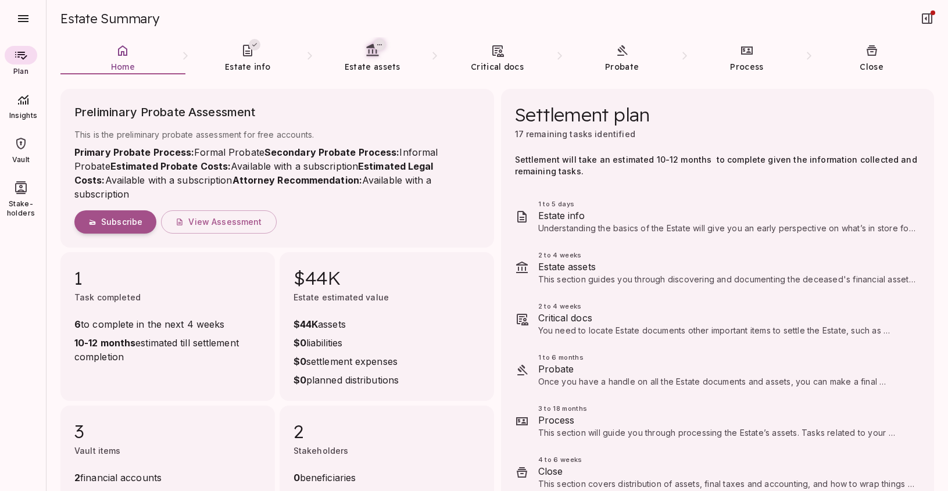
click at [28, 408] on div "Plan Insights Vault Stake-holders" at bounding box center [23, 264] width 47 height 454
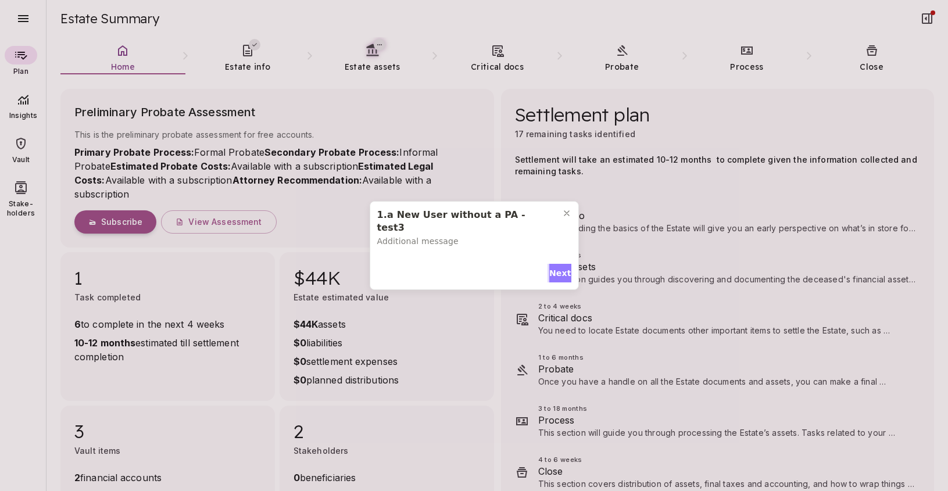
click at [554, 270] on span "Next" at bounding box center [560, 273] width 22 height 12
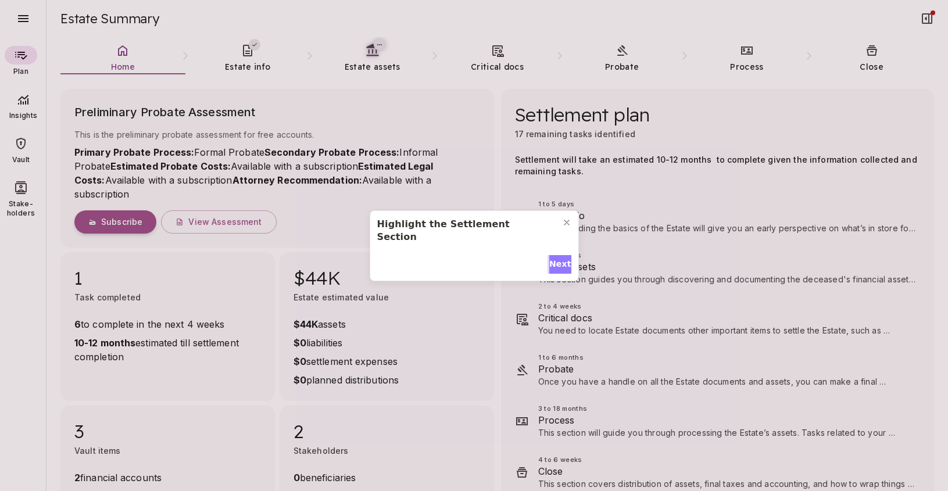
click at [555, 258] on span "Next" at bounding box center [560, 264] width 22 height 12
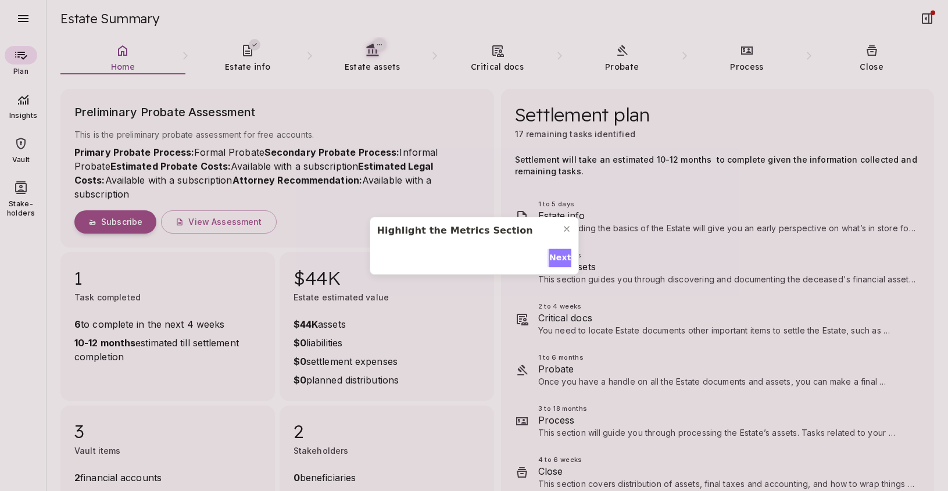
click at [555, 256] on span "Next" at bounding box center [560, 258] width 22 height 12
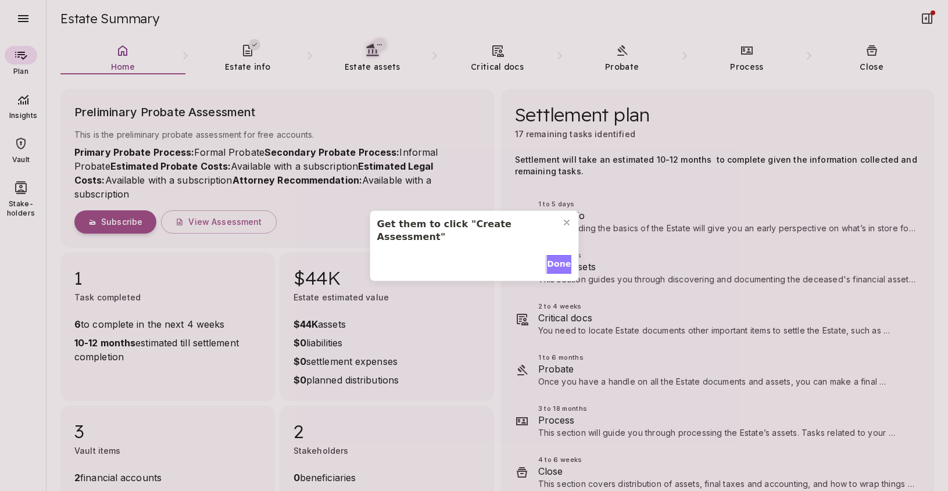
click at [555, 258] on span "Done" at bounding box center [559, 264] width 24 height 12
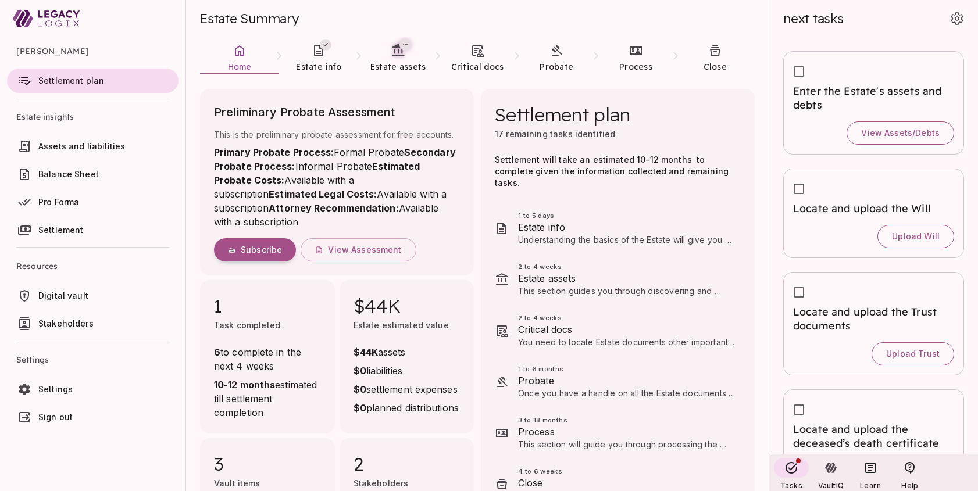
click at [78, 390] on span "Settings" at bounding box center [105, 390] width 135 height 12
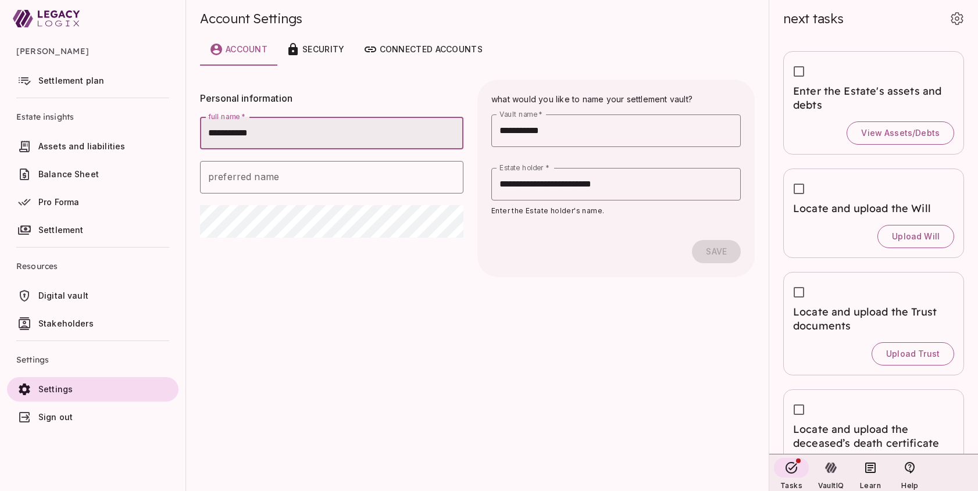
click at [60, 81] on span "Settlement plan" at bounding box center [71, 81] width 66 height 10
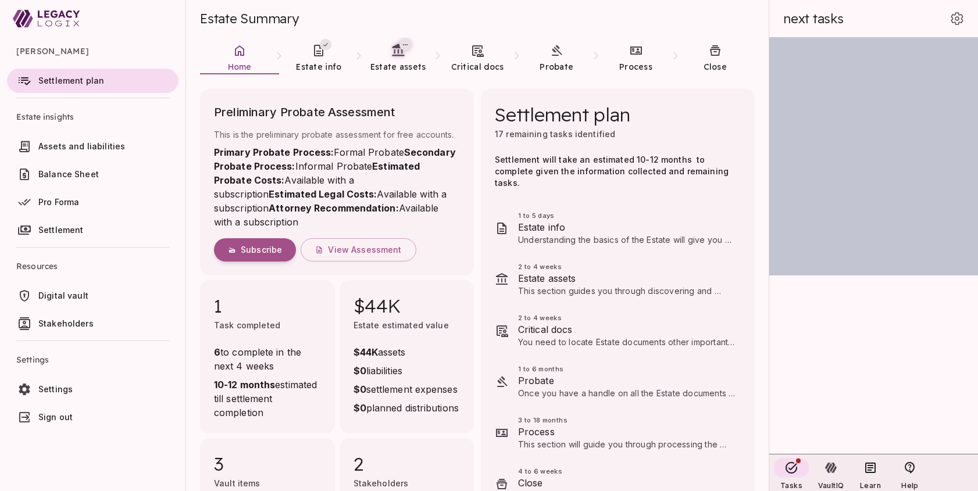
click at [130, 426] on link "Sign out" at bounding box center [93, 417] width 172 height 24
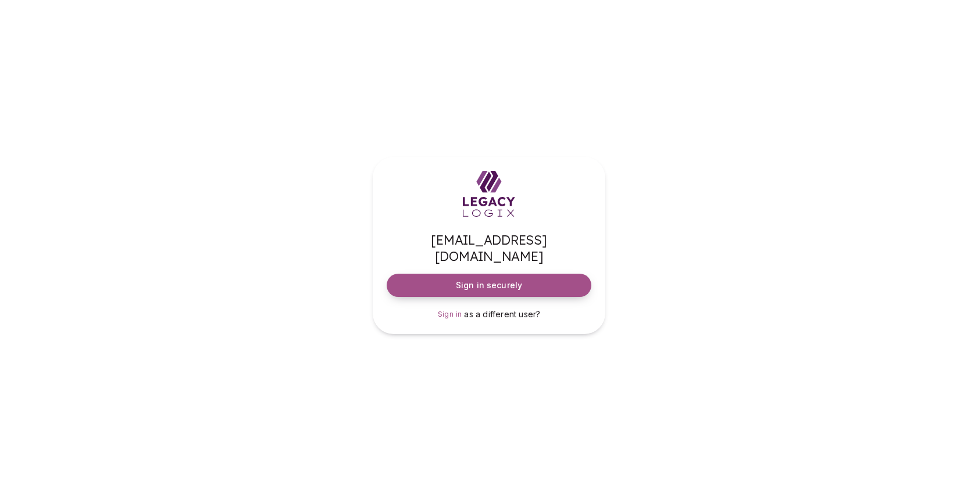
click at [502, 280] on span "Sign in securely" at bounding box center [489, 286] width 66 height 12
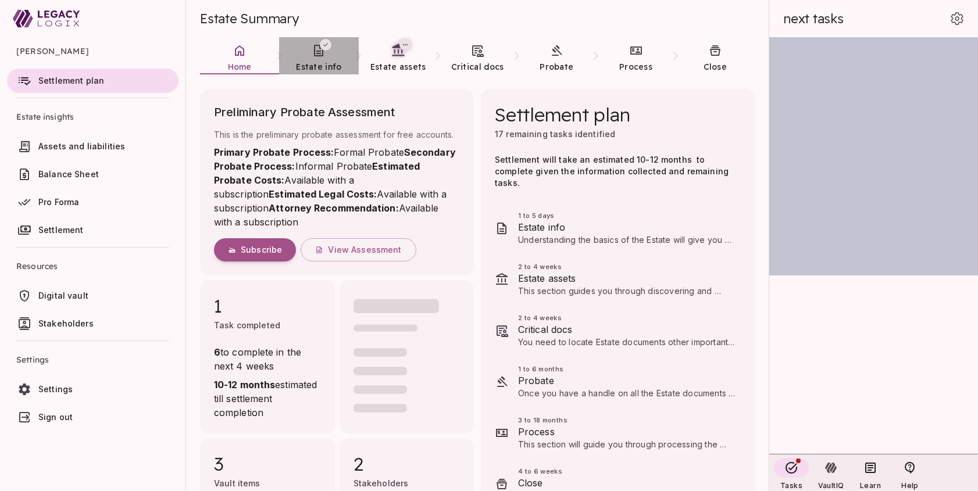
click at [316, 56] on icon at bounding box center [318, 51] width 9 height 12
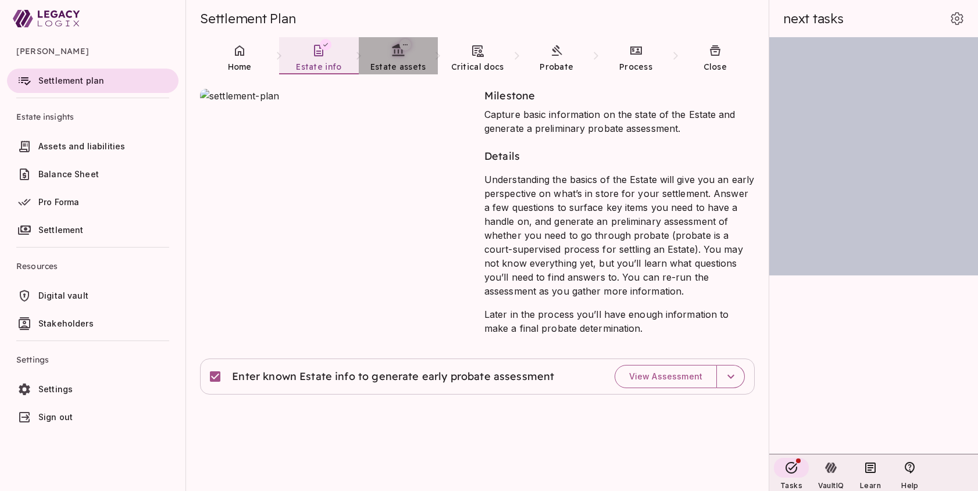
click at [398, 59] on link "Estate assets" at bounding box center [398, 58] width 79 height 42
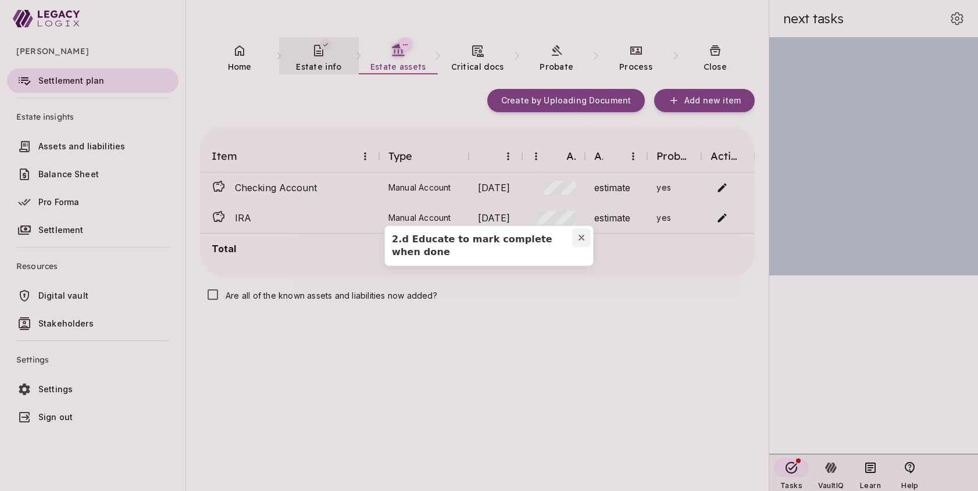
click at [584, 236] on icon "Close modal" at bounding box center [581, 237] width 9 height 9
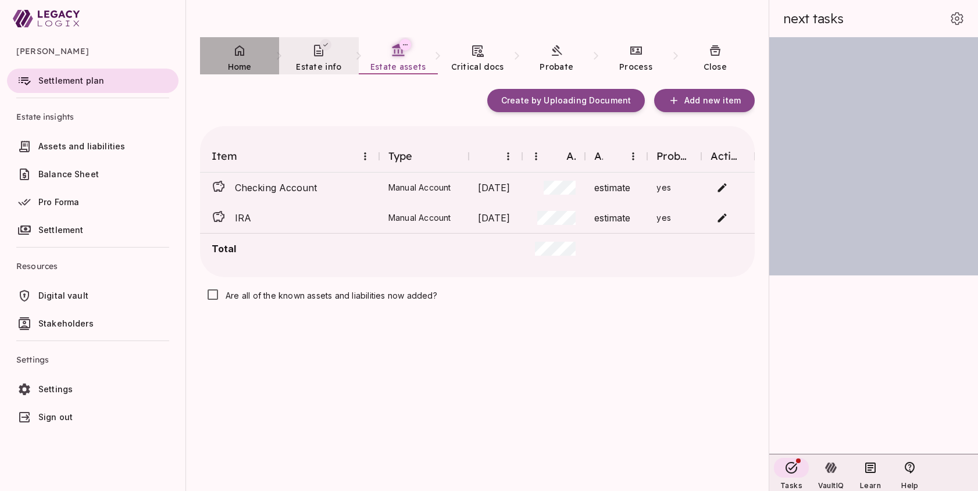
click at [237, 59] on link "Home" at bounding box center [239, 58] width 79 height 42
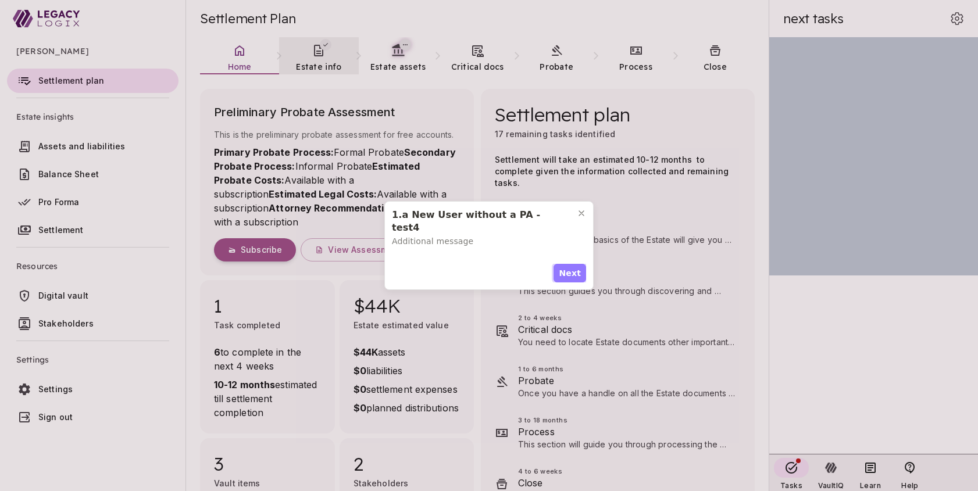
click at [573, 269] on span "Next" at bounding box center [570, 273] width 22 height 12
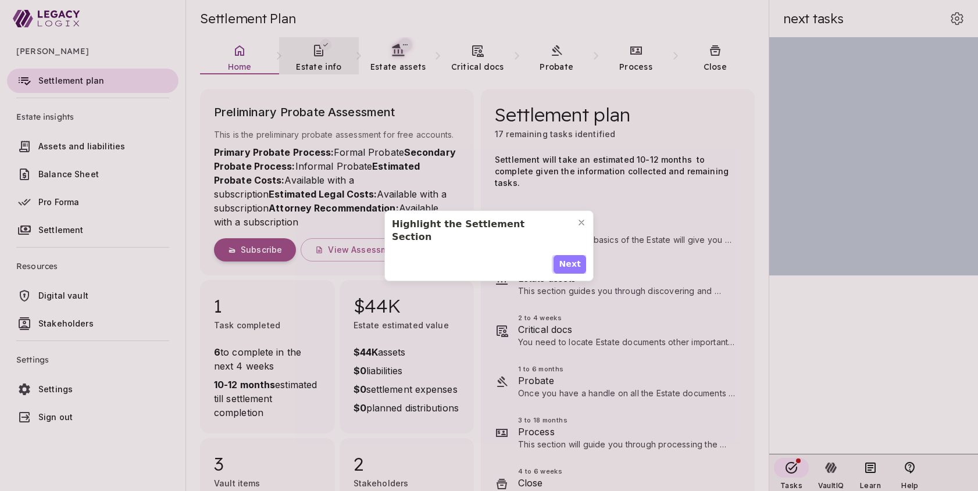
click at [574, 258] on span "Next" at bounding box center [570, 264] width 22 height 12
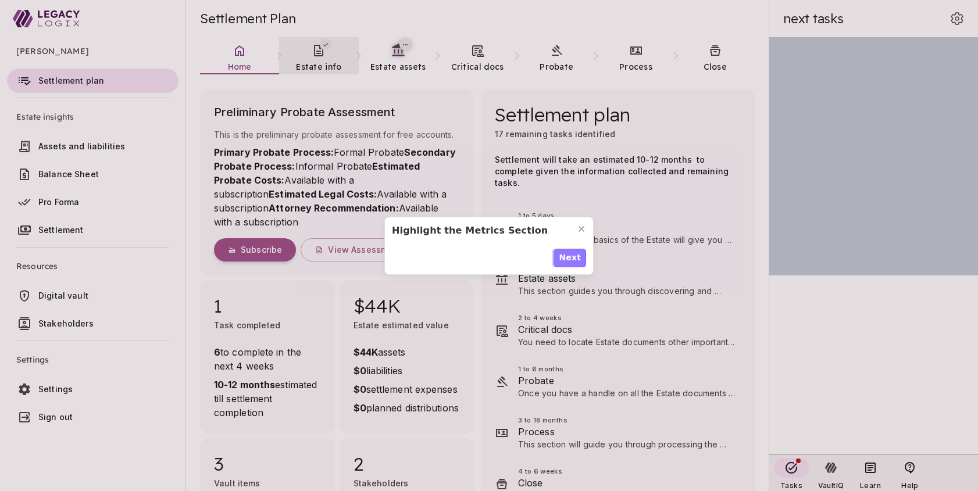
click at [574, 252] on span "Next" at bounding box center [570, 258] width 22 height 12
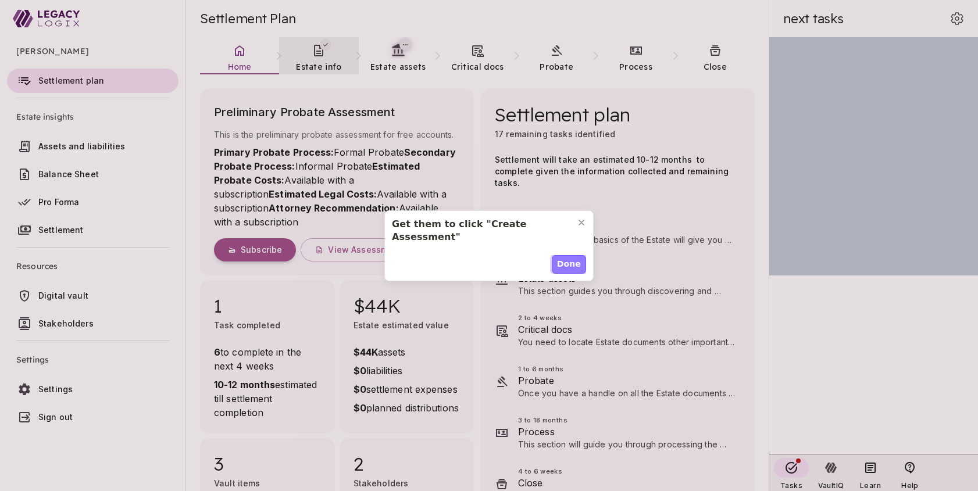
click at [574, 258] on span "Done" at bounding box center [569, 264] width 24 height 12
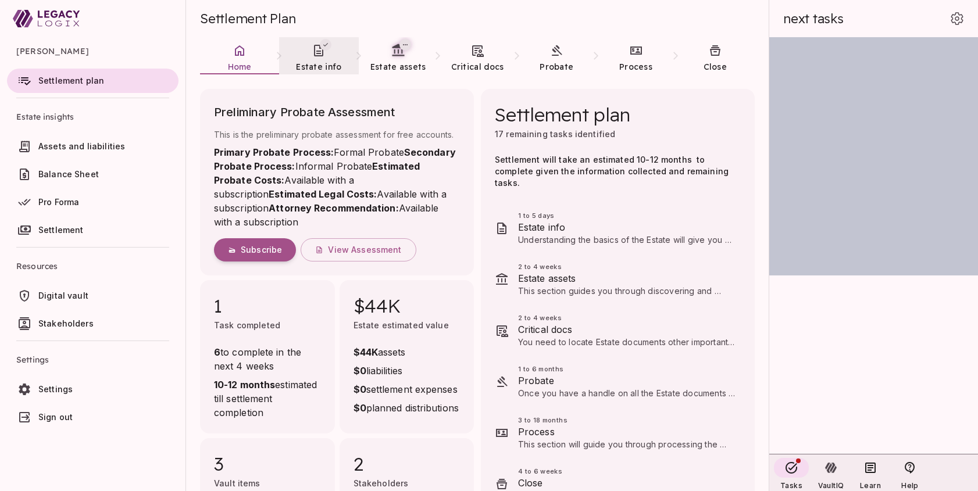
click at [38, 434] on ul "[PERSON_NAME] Settlement plan Estate insights Assets and liabilities Balance Sh…" at bounding box center [92, 235] width 185 height 397
click at [54, 419] on span "Sign out" at bounding box center [55, 417] width 34 height 10
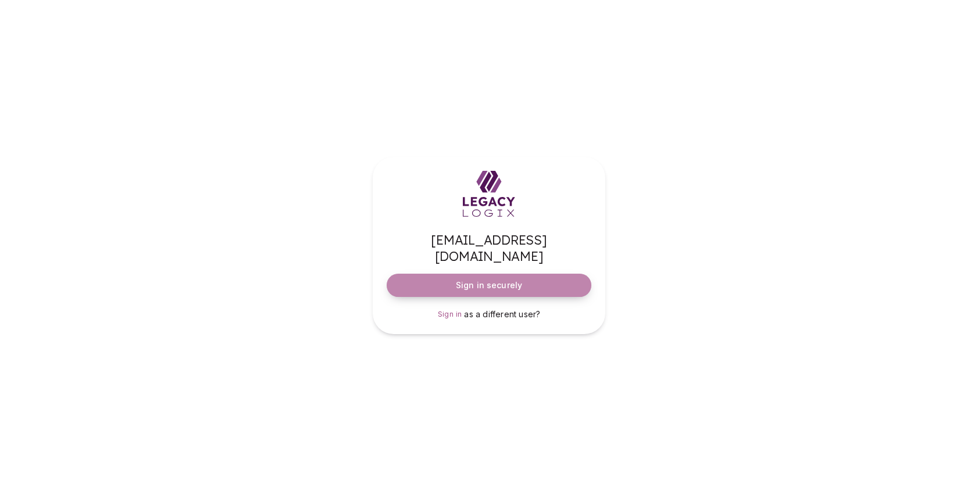
click at [495, 280] on span "Sign in securely" at bounding box center [489, 286] width 66 height 12
